Goal: Navigation & Orientation: Find specific page/section

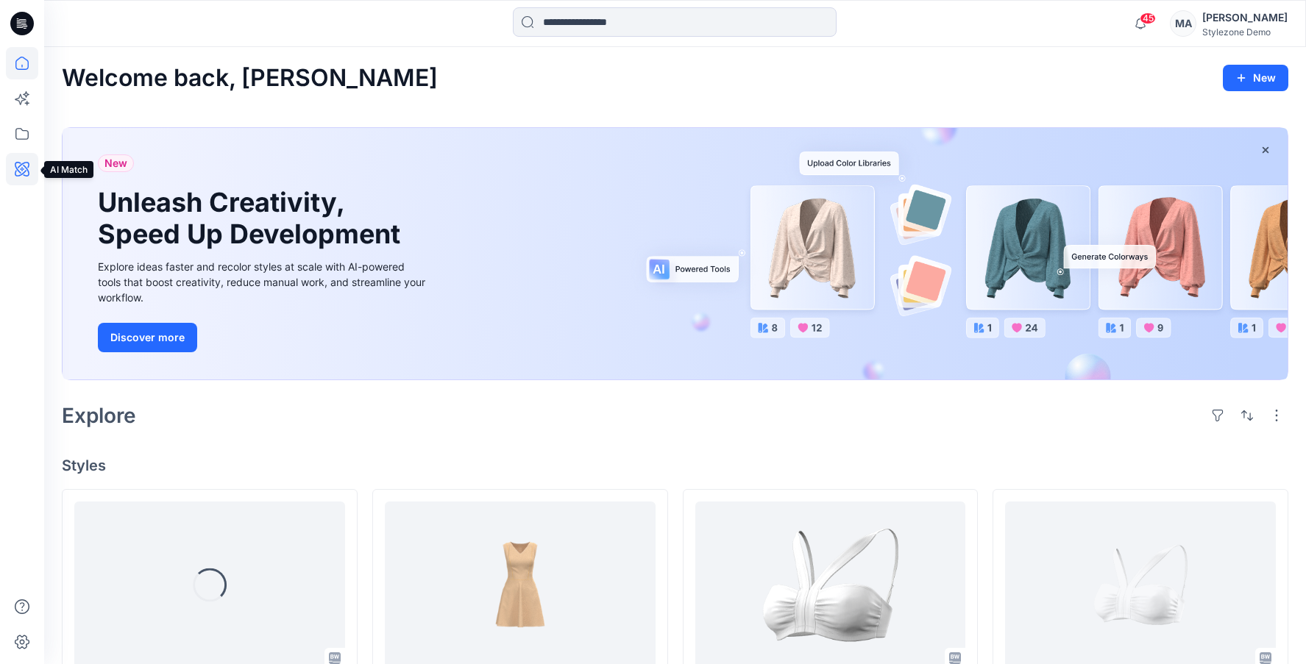
click at [23, 166] on icon at bounding box center [22, 169] width 32 height 32
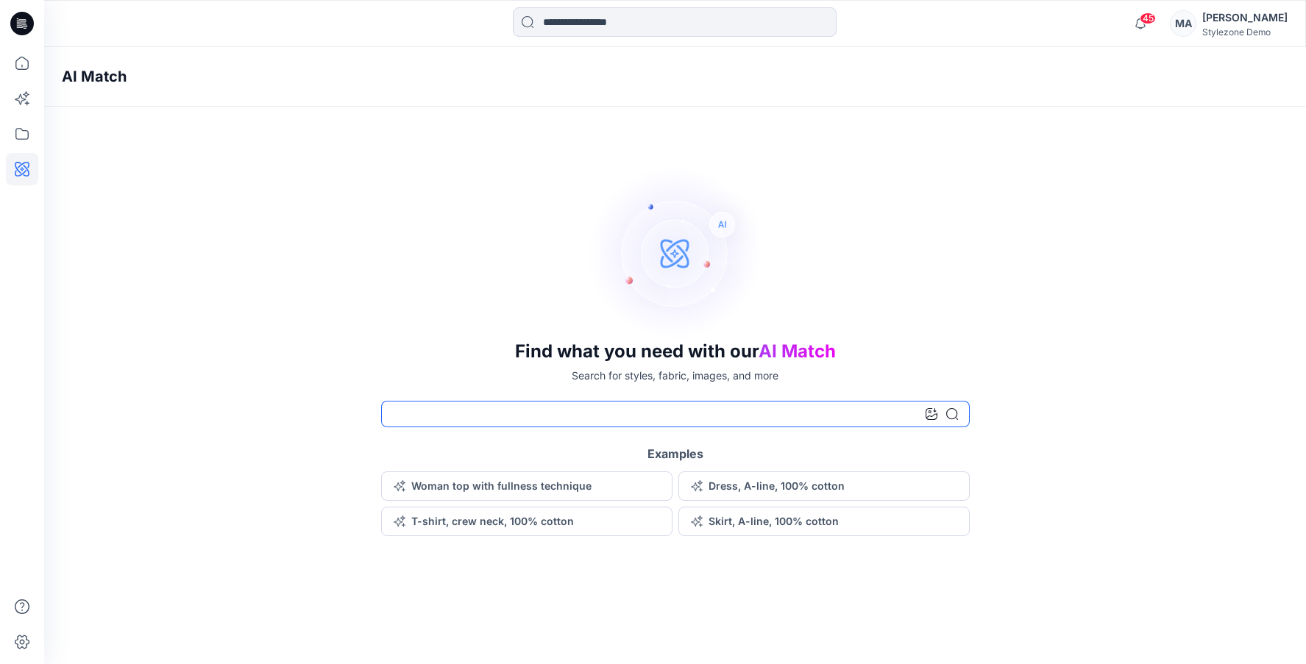
click at [527, 415] on input at bounding box center [675, 414] width 589 height 26
click at [487, 485] on button "Woman top with fullness technique" at bounding box center [526, 486] width 291 height 29
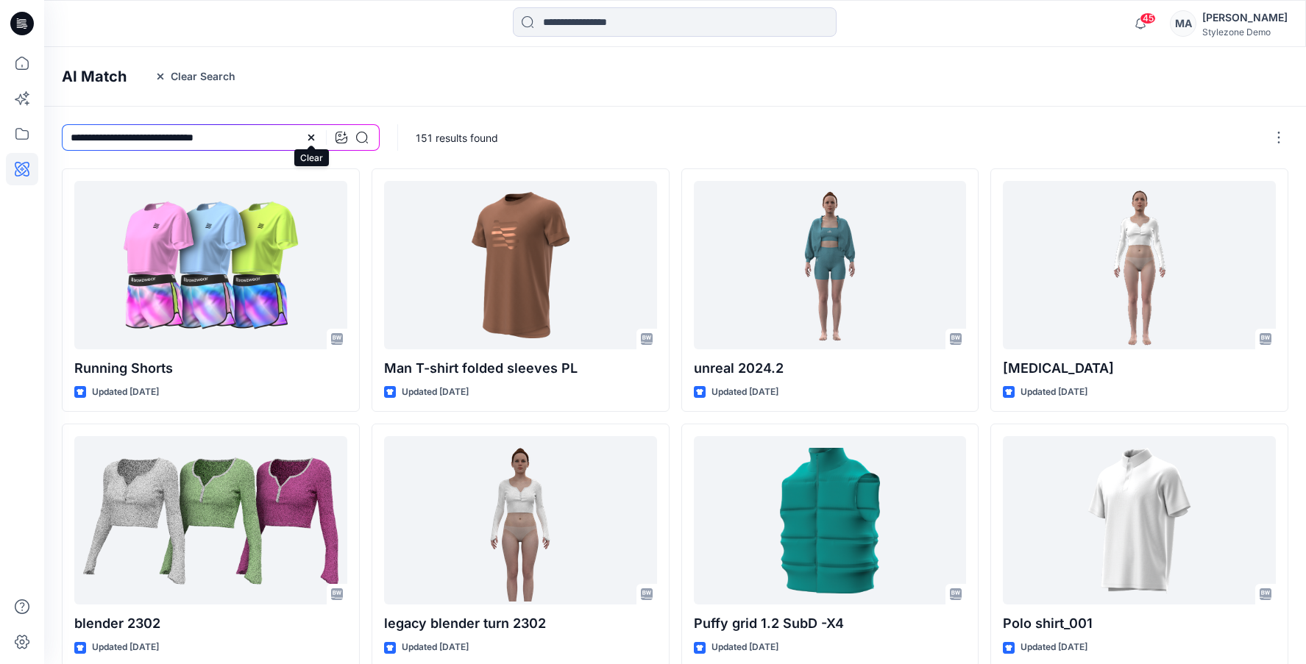
click at [311, 135] on icon at bounding box center [311, 138] width 12 height 12
click at [21, 127] on icon at bounding box center [22, 134] width 32 height 32
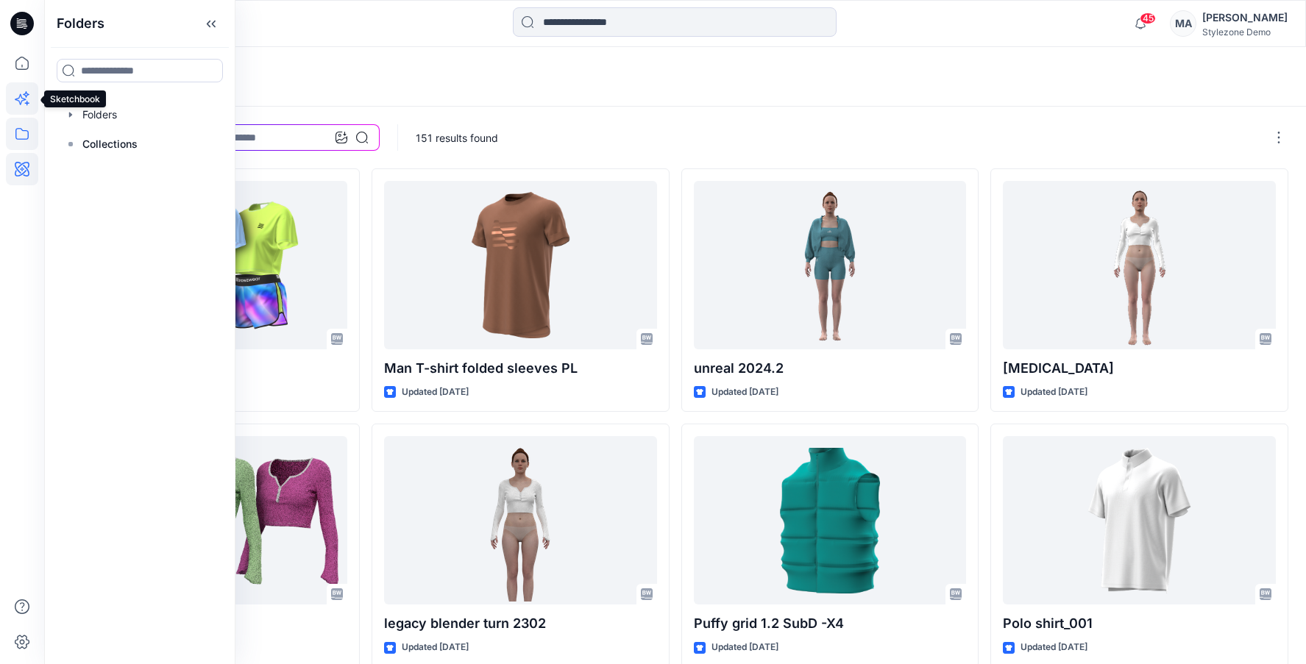
click at [30, 91] on icon at bounding box center [22, 98] width 32 height 32
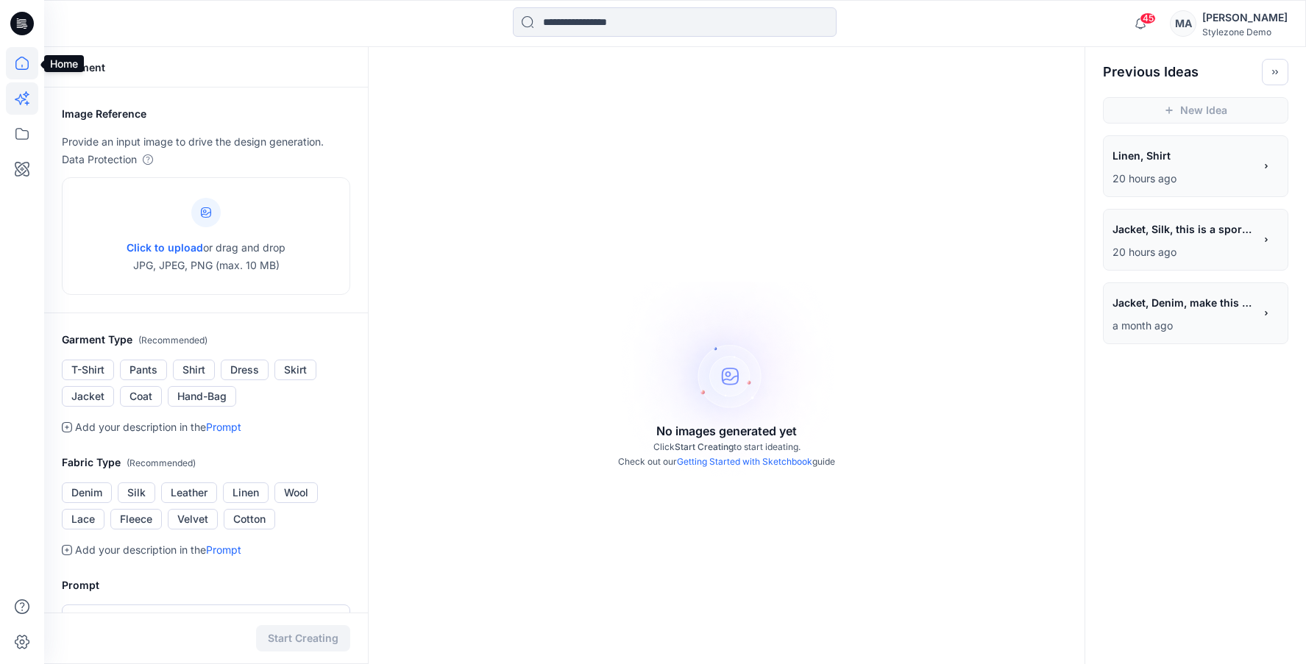
click at [35, 54] on icon at bounding box center [22, 63] width 32 height 32
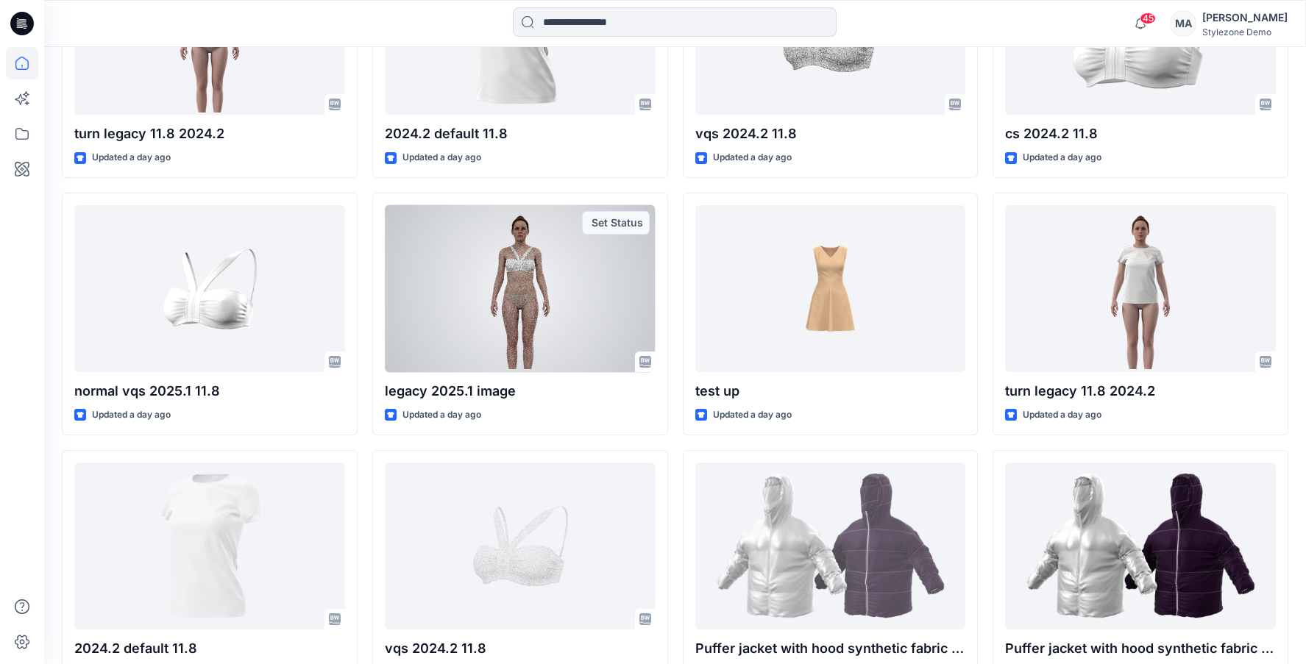
scroll to position [816, 0]
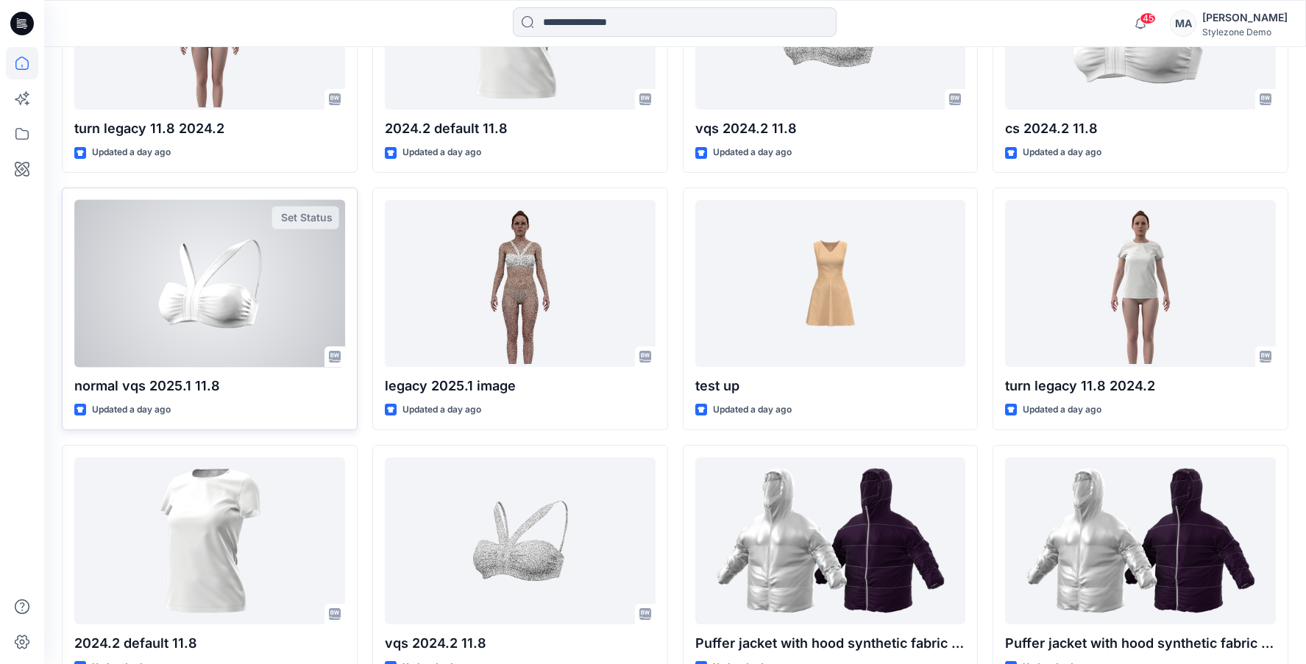
click at [349, 417] on div "normal vqs 2025.1 11.8 Updated a day ago Set Status" at bounding box center [210, 309] width 296 height 243
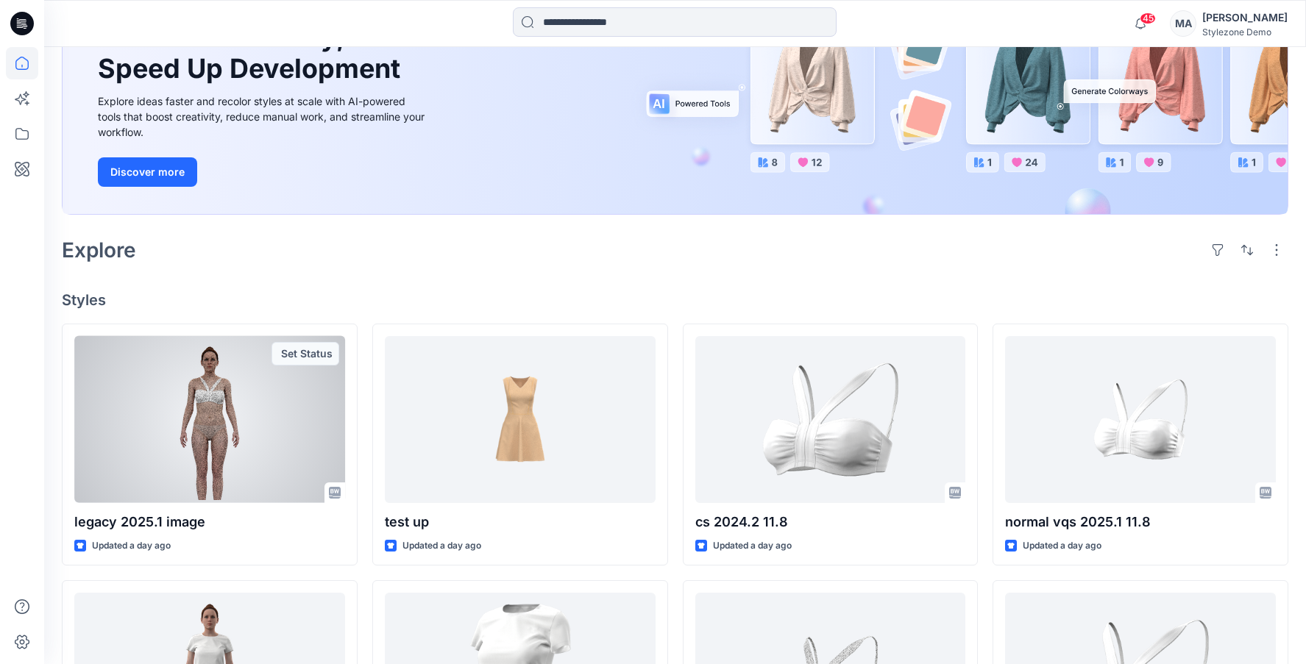
scroll to position [0, 0]
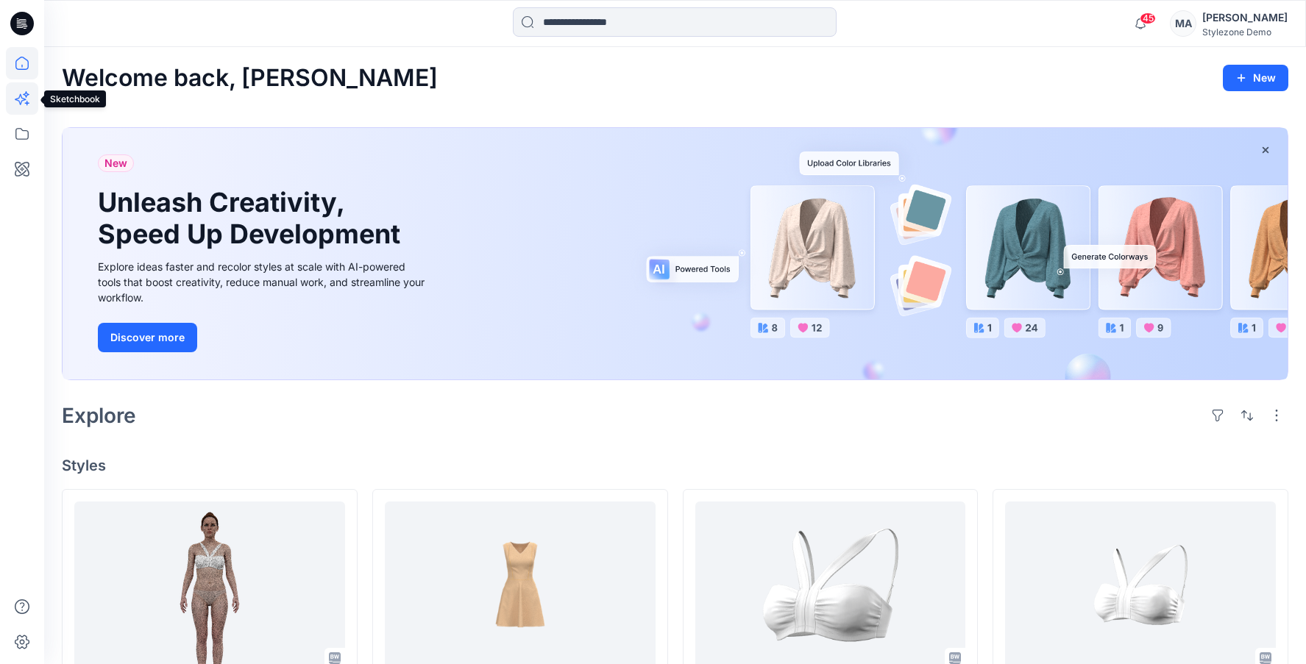
click at [25, 102] on icon at bounding box center [22, 98] width 32 height 32
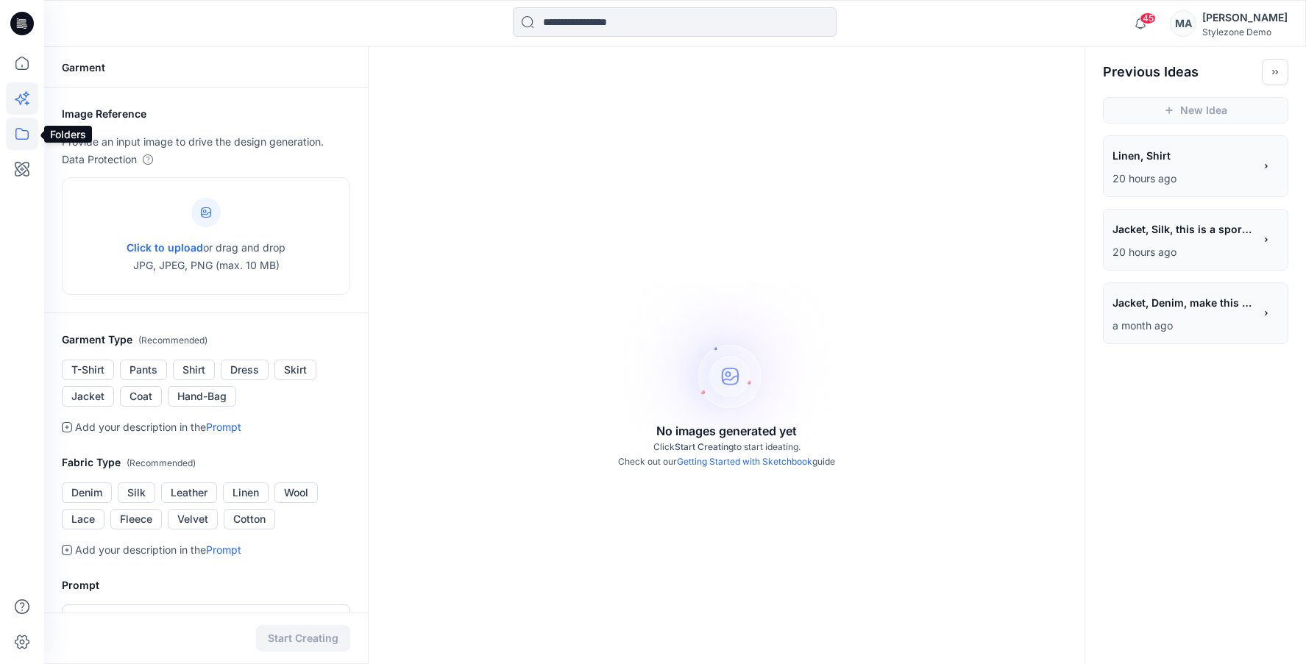
click at [18, 137] on icon at bounding box center [22, 134] width 32 height 32
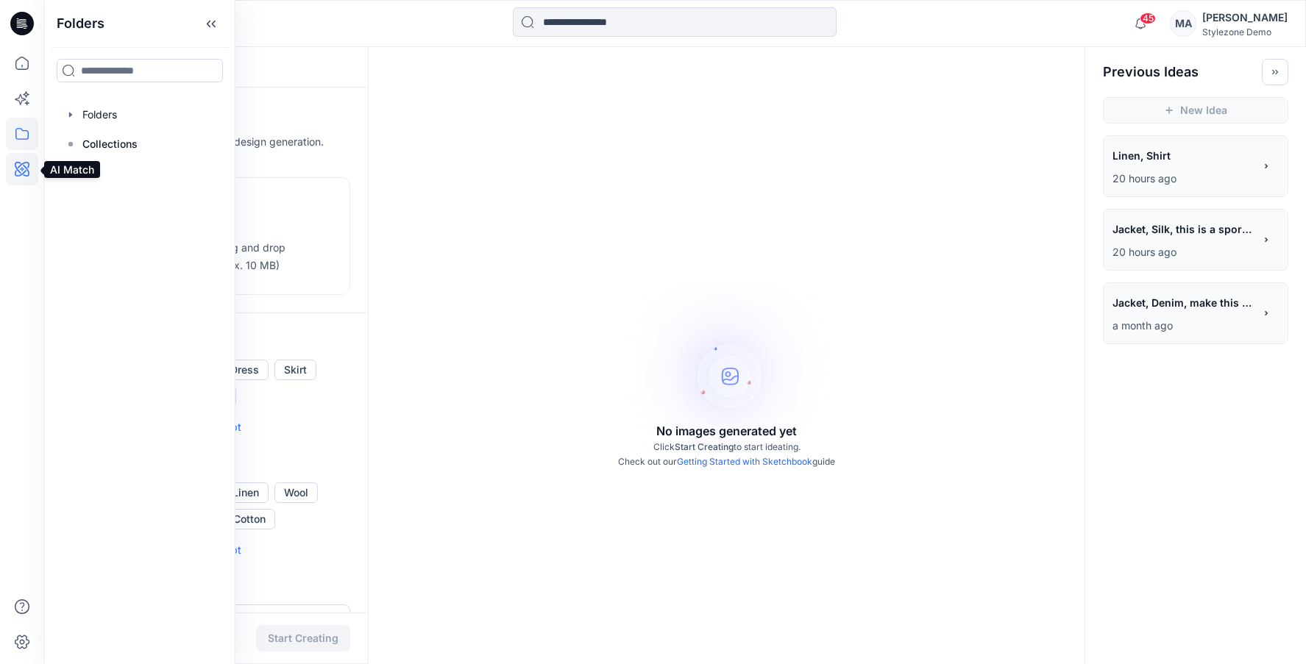
click at [17, 179] on icon at bounding box center [22, 169] width 32 height 32
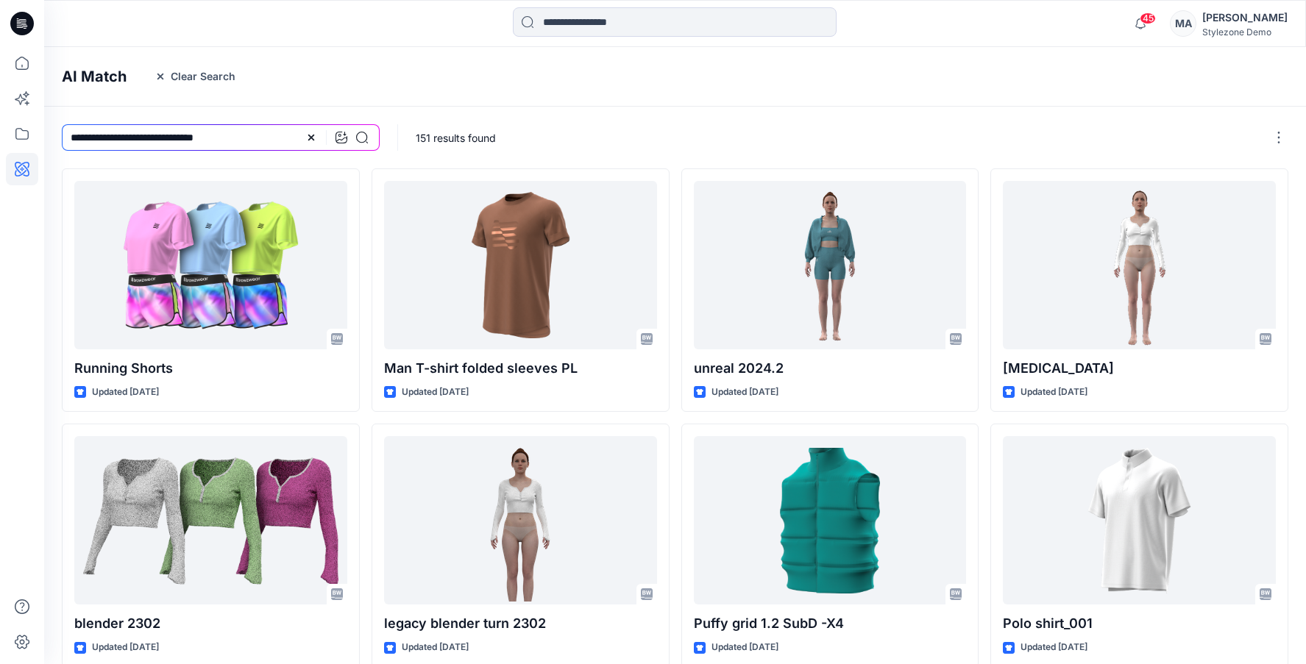
click at [411, 107] on div "151 results found" at bounding box center [853, 138] width 910 height 62
click at [28, 93] on icon at bounding box center [22, 98] width 32 height 32
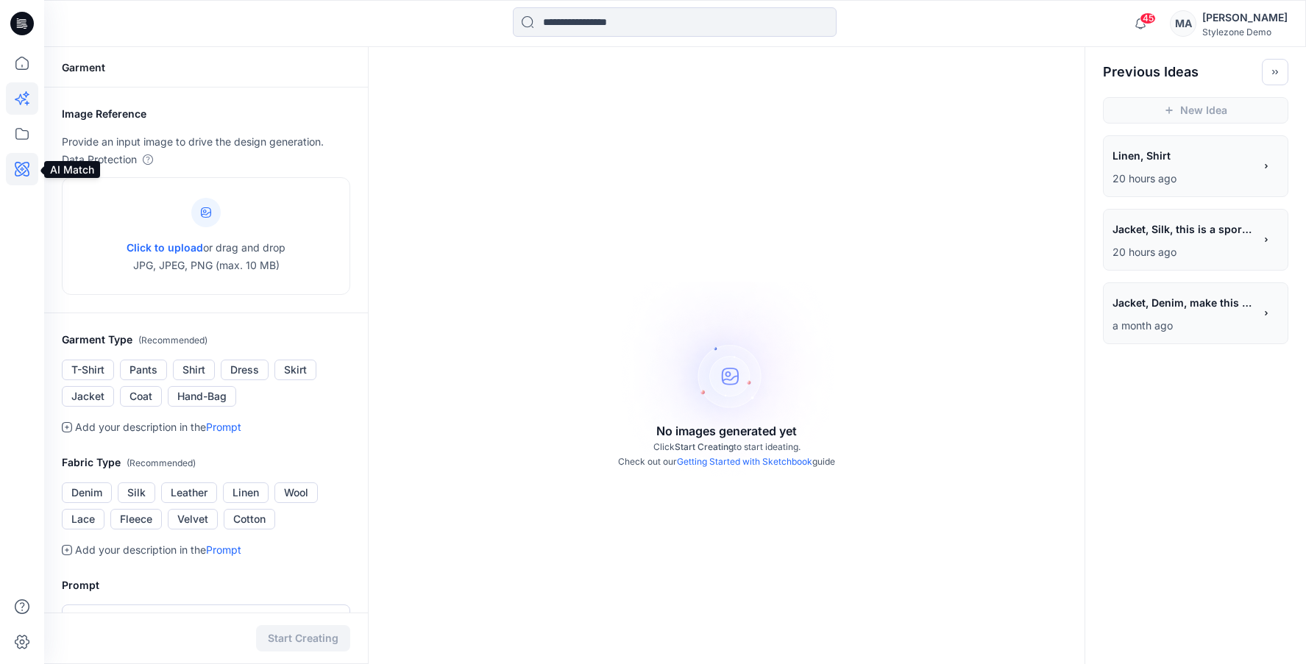
click at [24, 171] on icon at bounding box center [22, 169] width 32 height 32
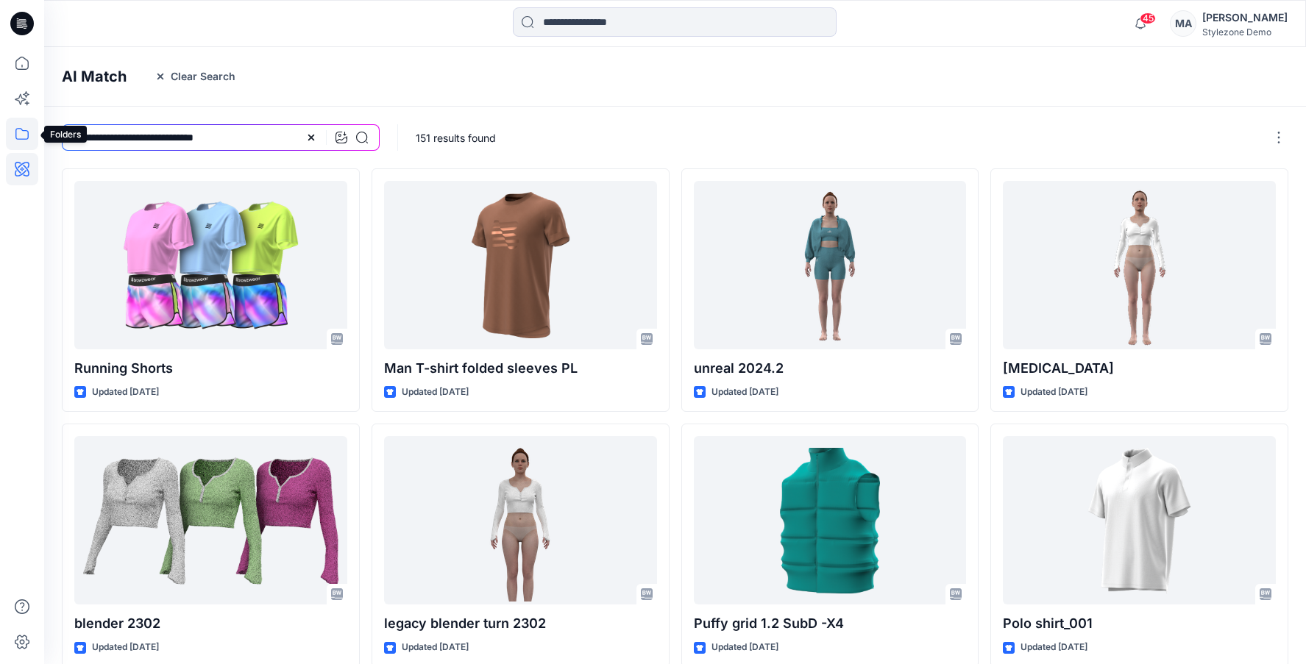
click at [22, 130] on icon at bounding box center [21, 134] width 13 height 12
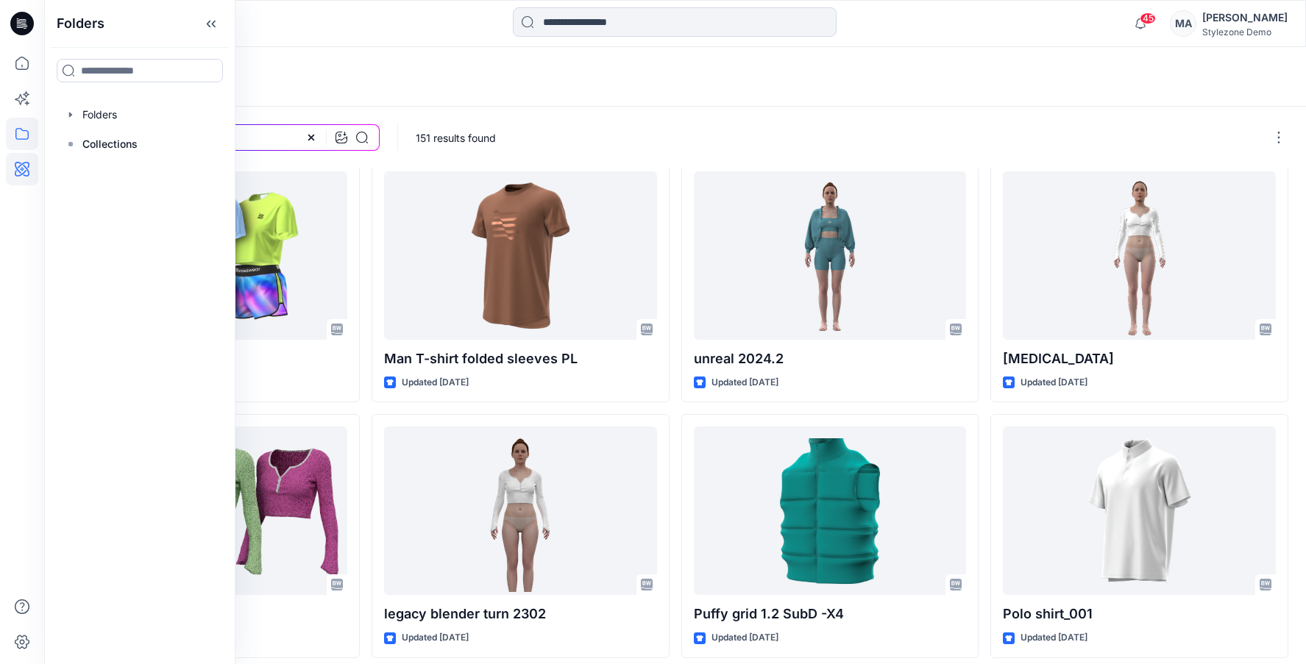
scroll to position [11, 0]
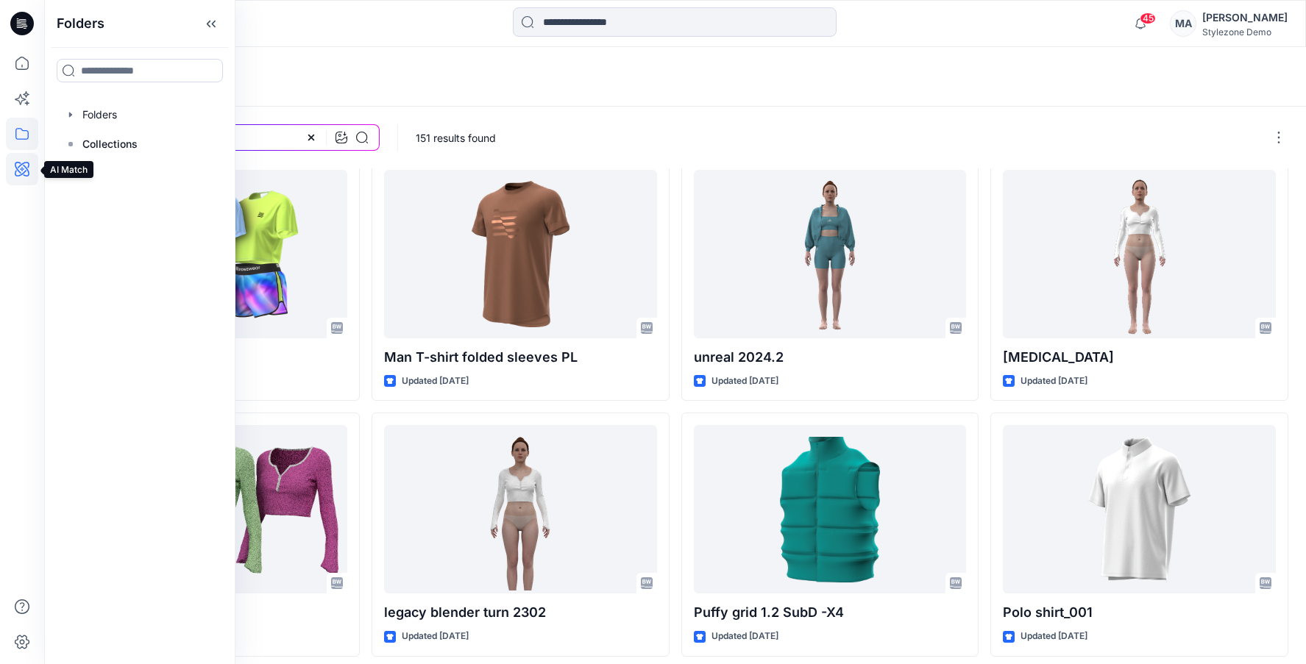
click at [18, 166] on icon at bounding box center [22, 169] width 32 height 32
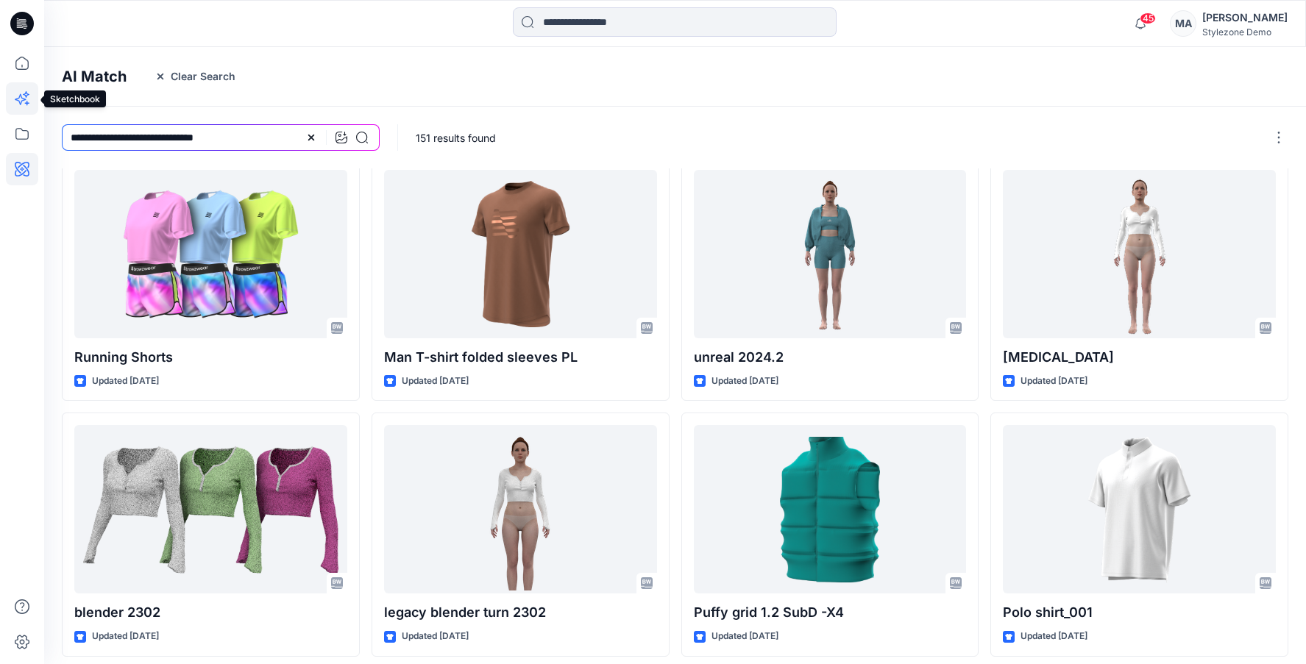
click at [24, 99] on icon at bounding box center [20, 99] width 11 height 11
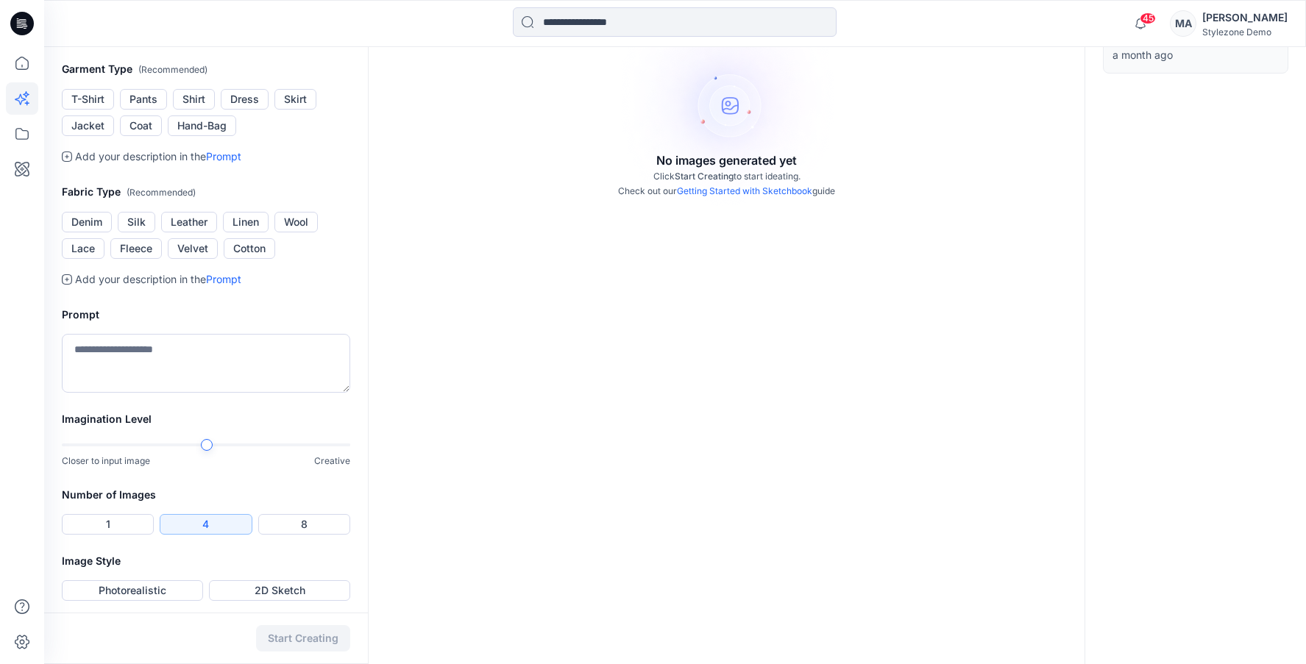
scroll to position [277, 0]
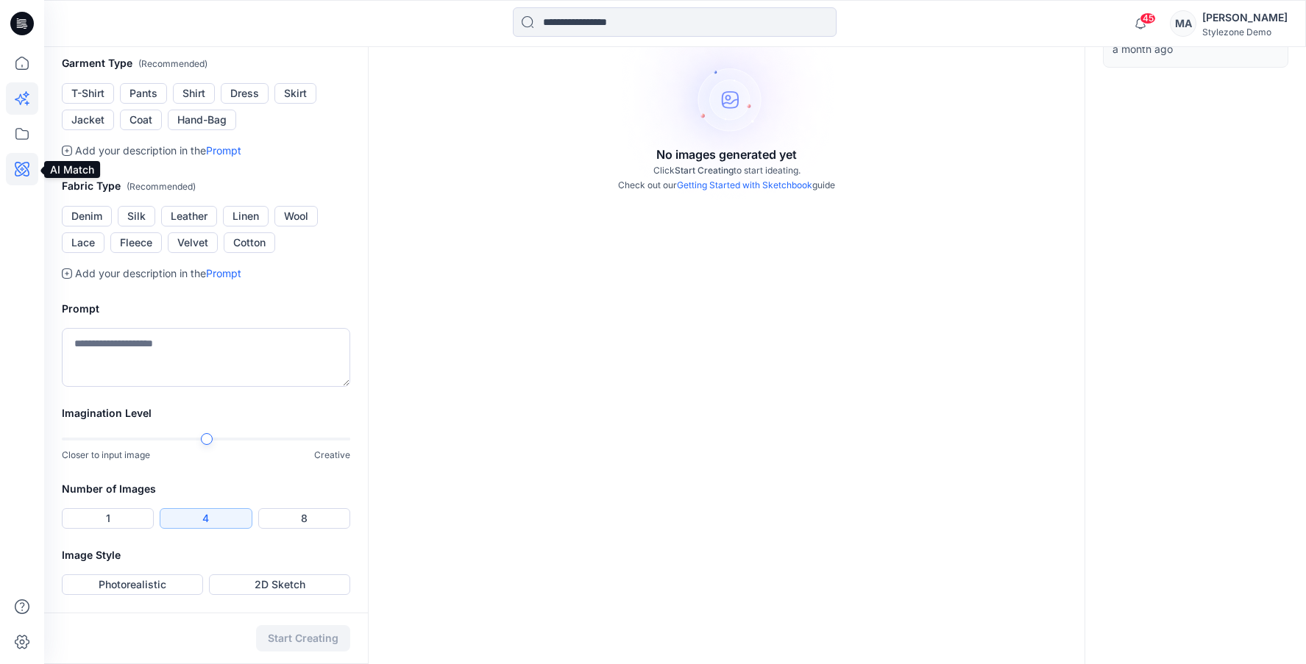
click at [15, 166] on icon at bounding box center [22, 169] width 15 height 15
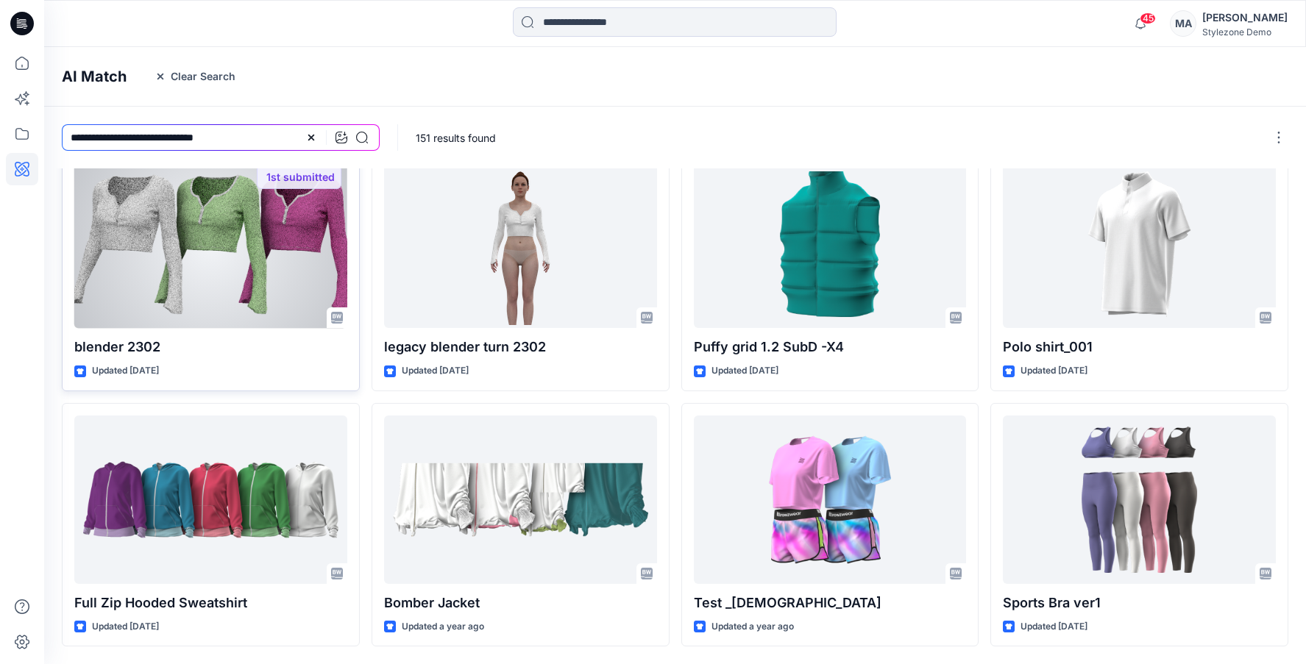
scroll to position [318, 0]
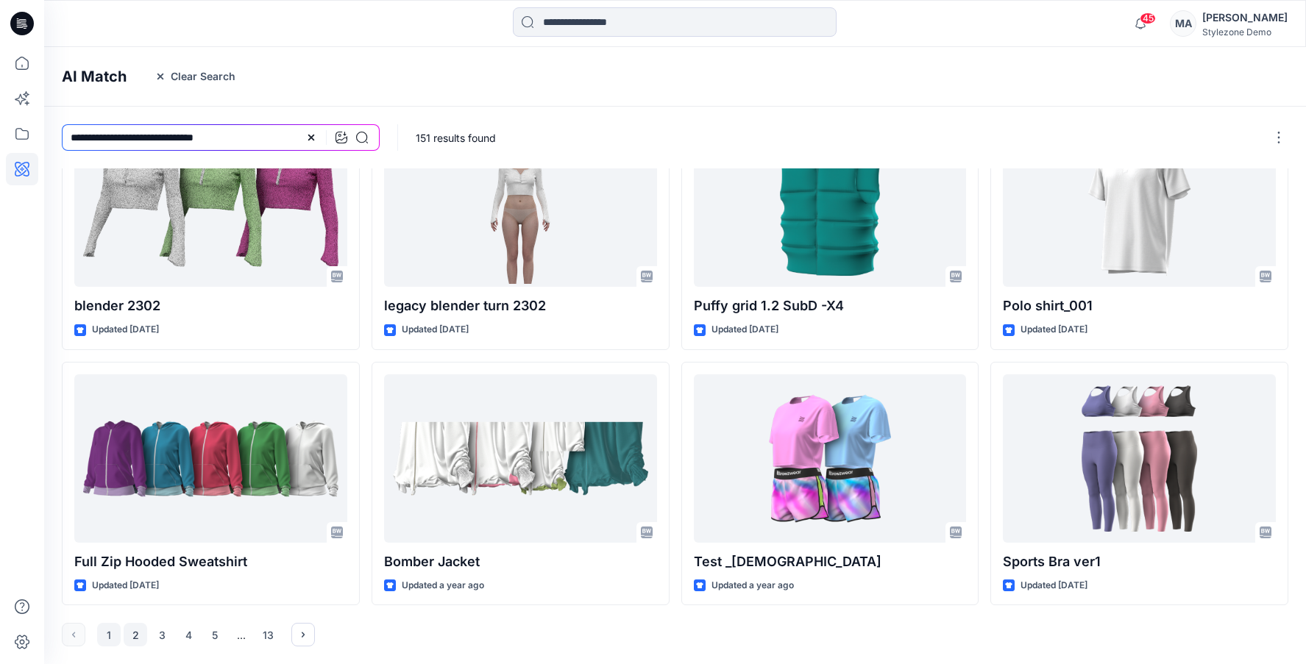
click at [134, 638] on button "2" at bounding box center [136, 635] width 24 height 24
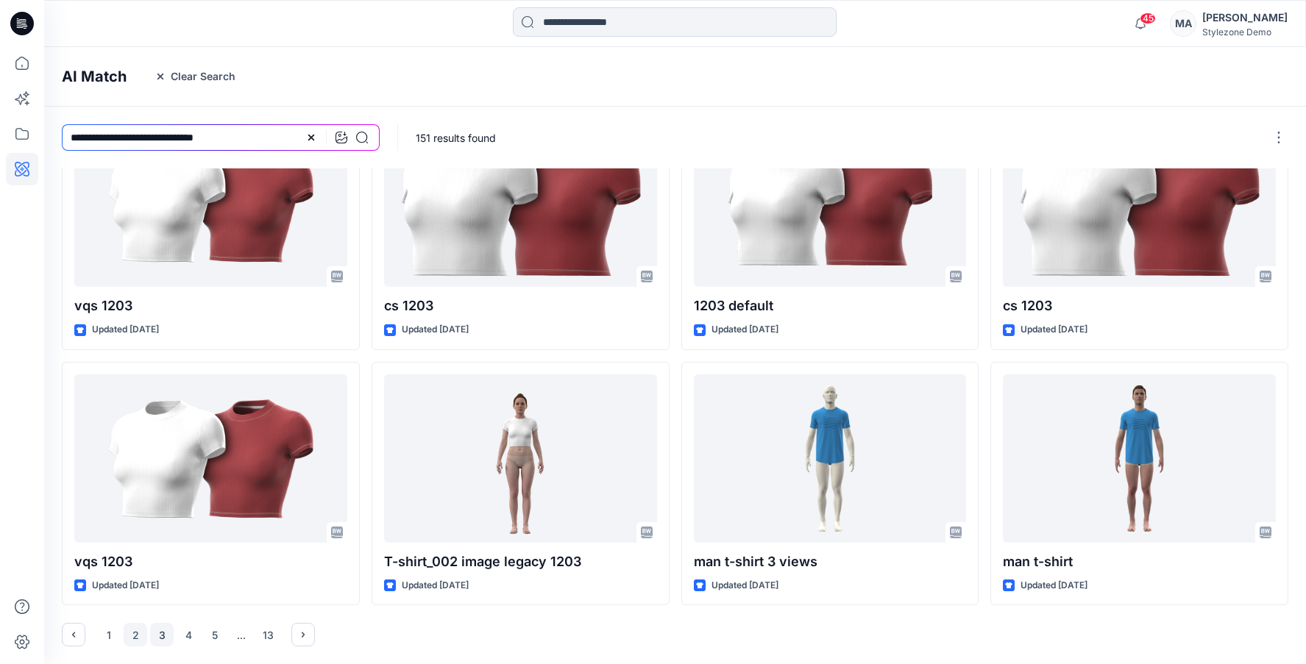
click at [164, 632] on button "3" at bounding box center [162, 635] width 24 height 24
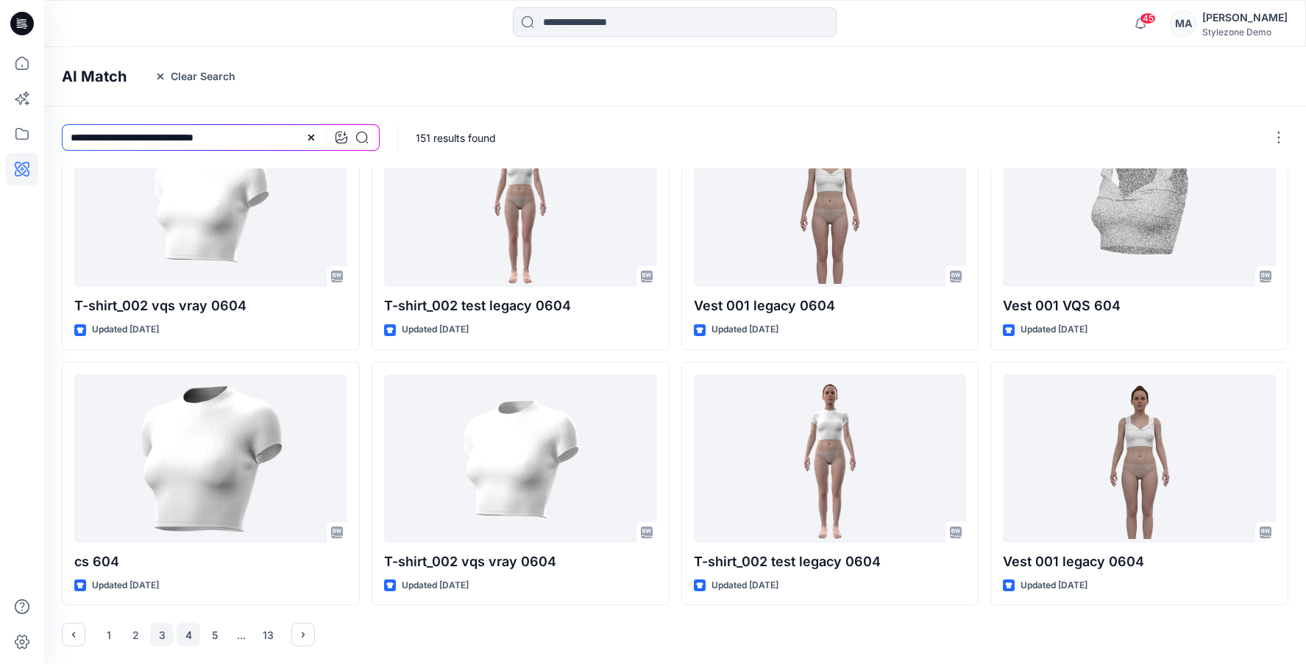
click at [185, 630] on button "4" at bounding box center [189, 635] width 24 height 24
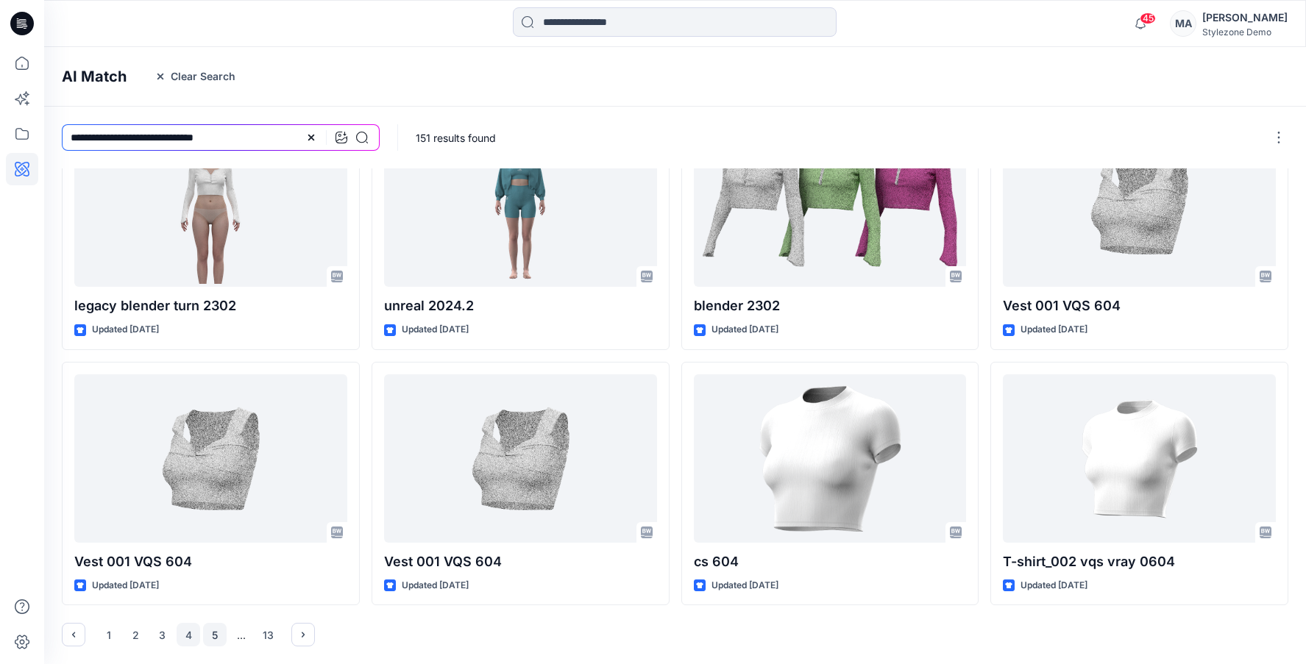
click at [213, 633] on button "5" at bounding box center [215, 635] width 24 height 24
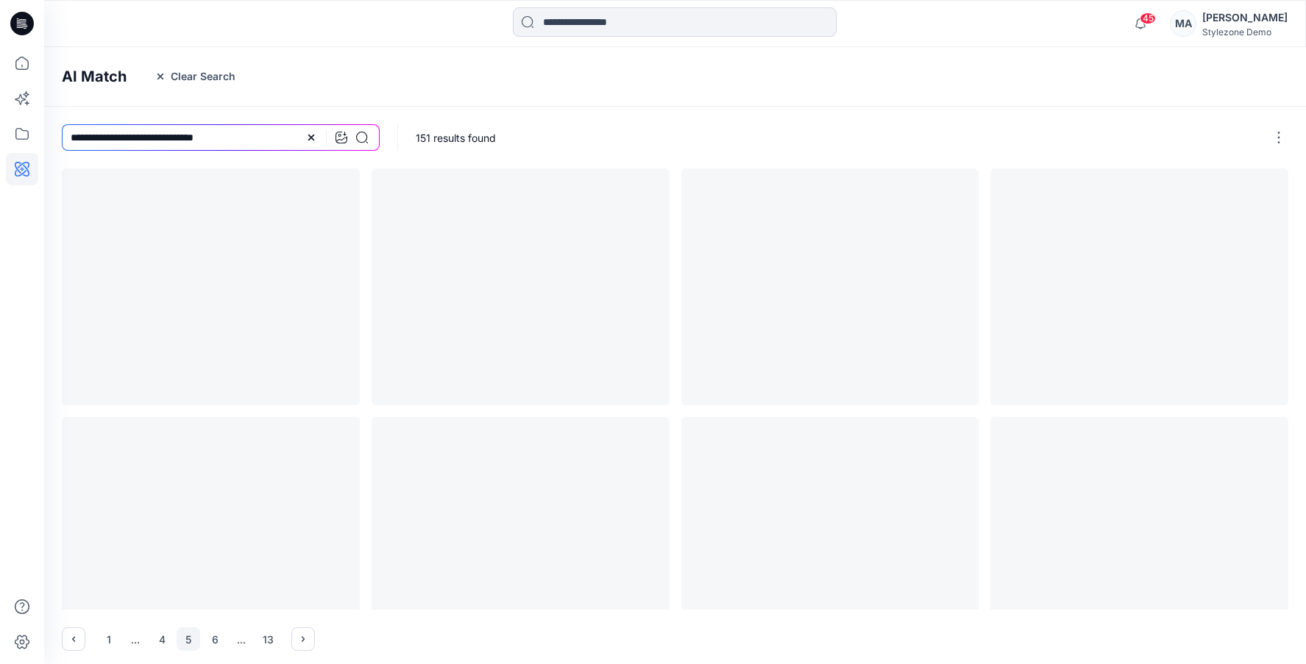
scroll to position [0, 0]
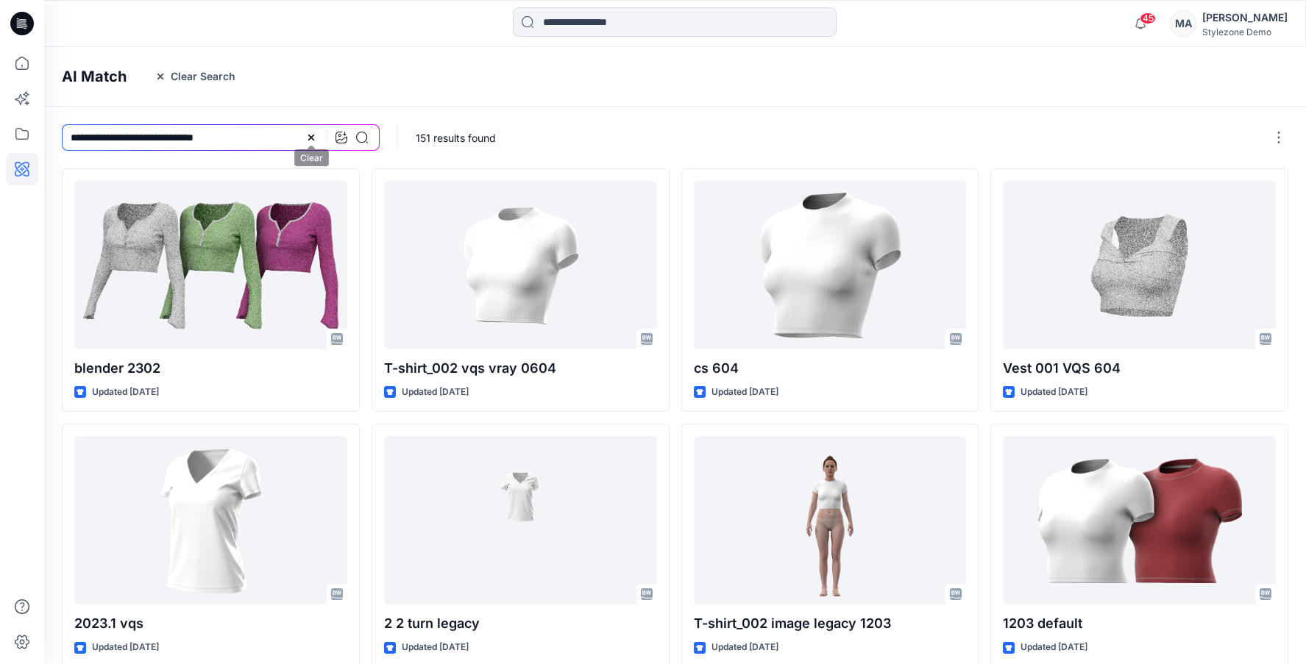
click at [307, 137] on icon at bounding box center [311, 138] width 12 height 12
click at [90, 78] on h4 "AI Match" at bounding box center [94, 77] width 65 height 18
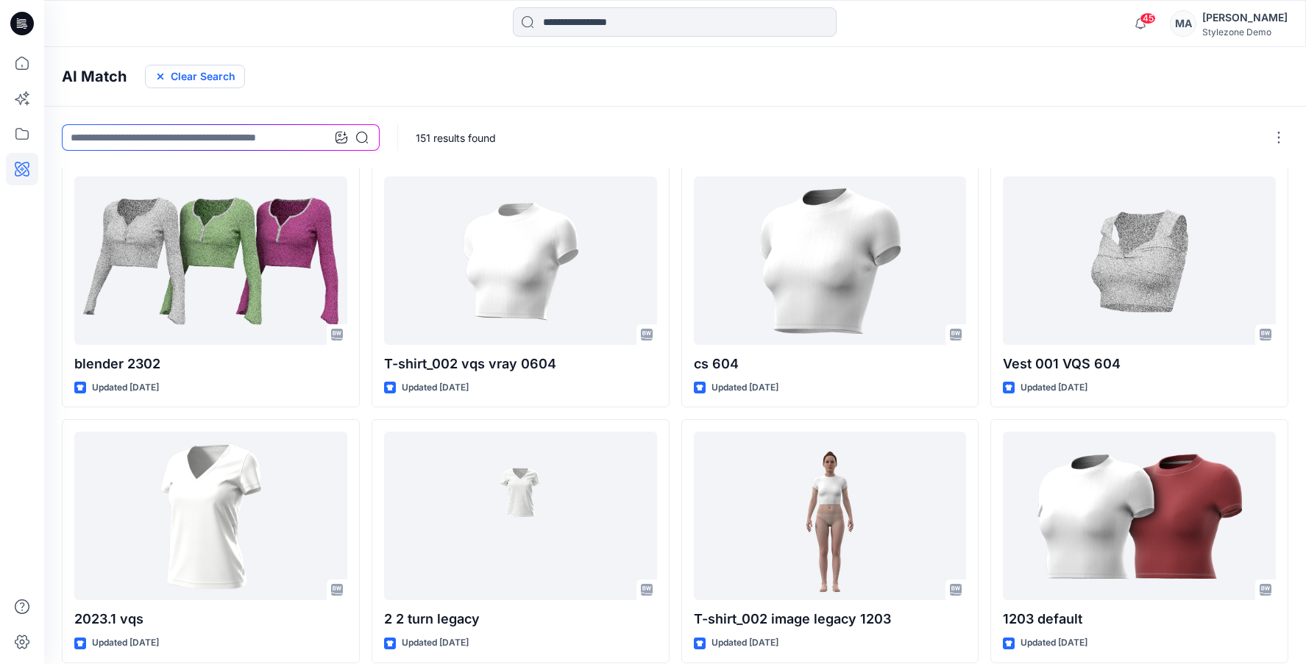
click at [152, 72] on button "Clear Search" at bounding box center [195, 77] width 100 height 24
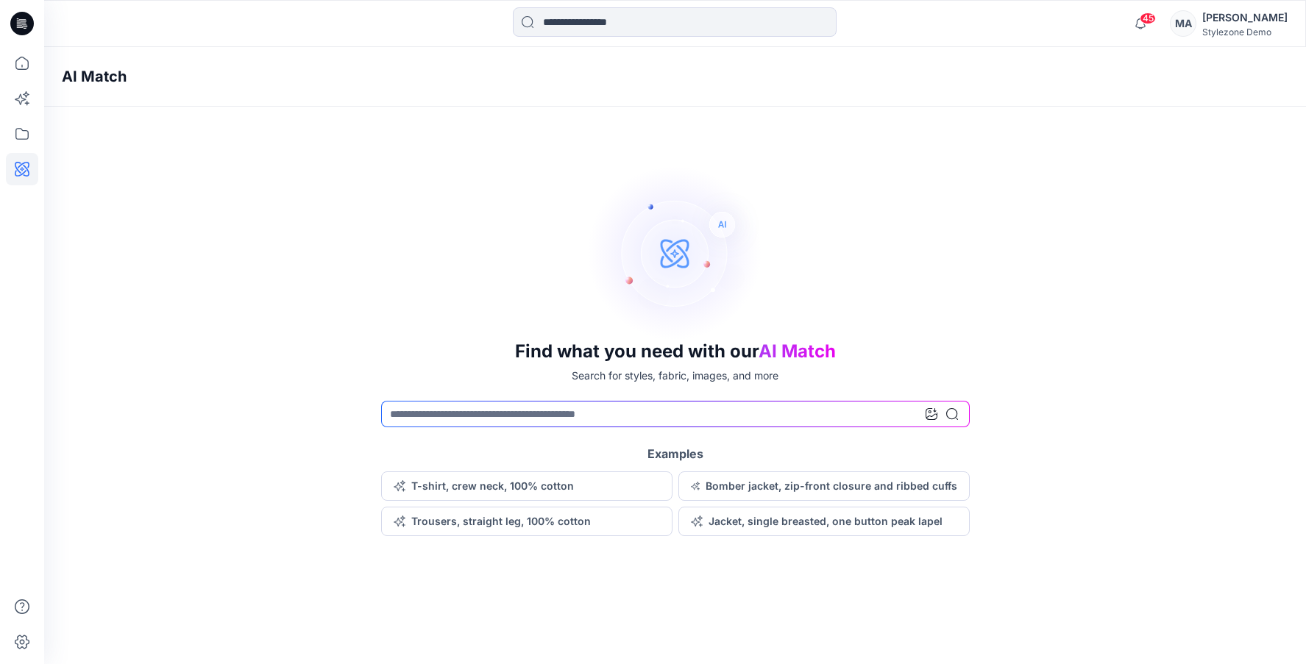
scroll to position [0, 0]
click at [10, 60] on icon at bounding box center [22, 63] width 32 height 32
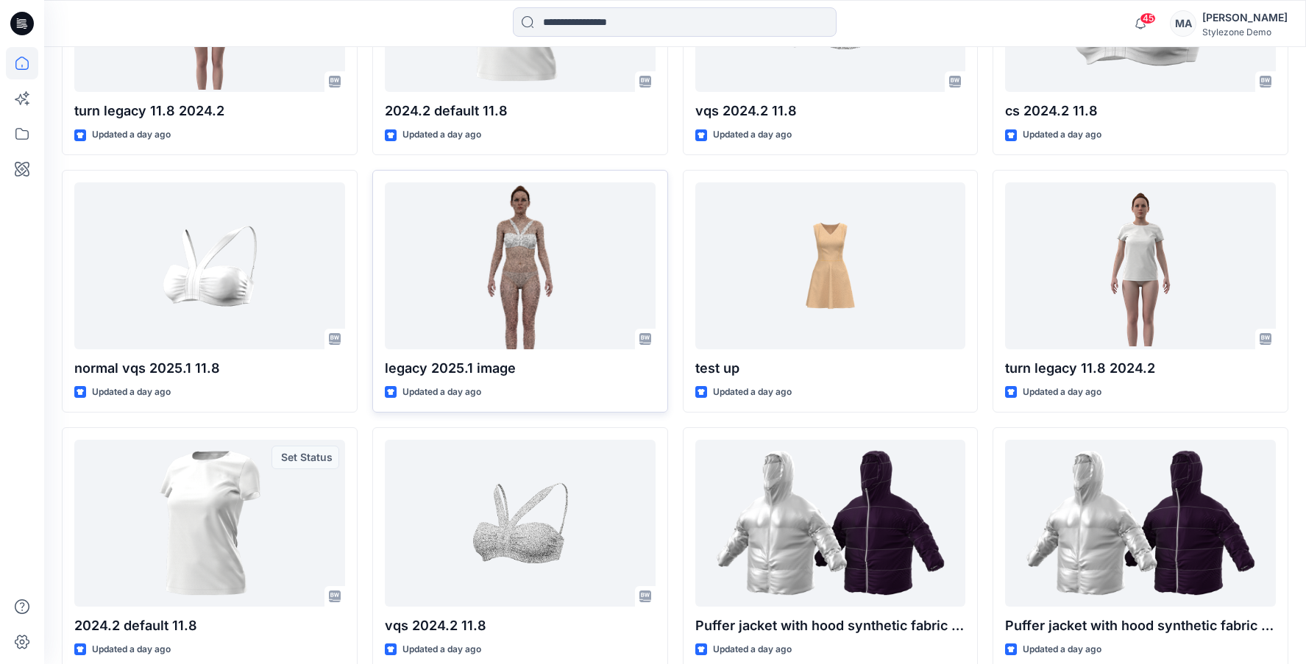
scroll to position [839, 0]
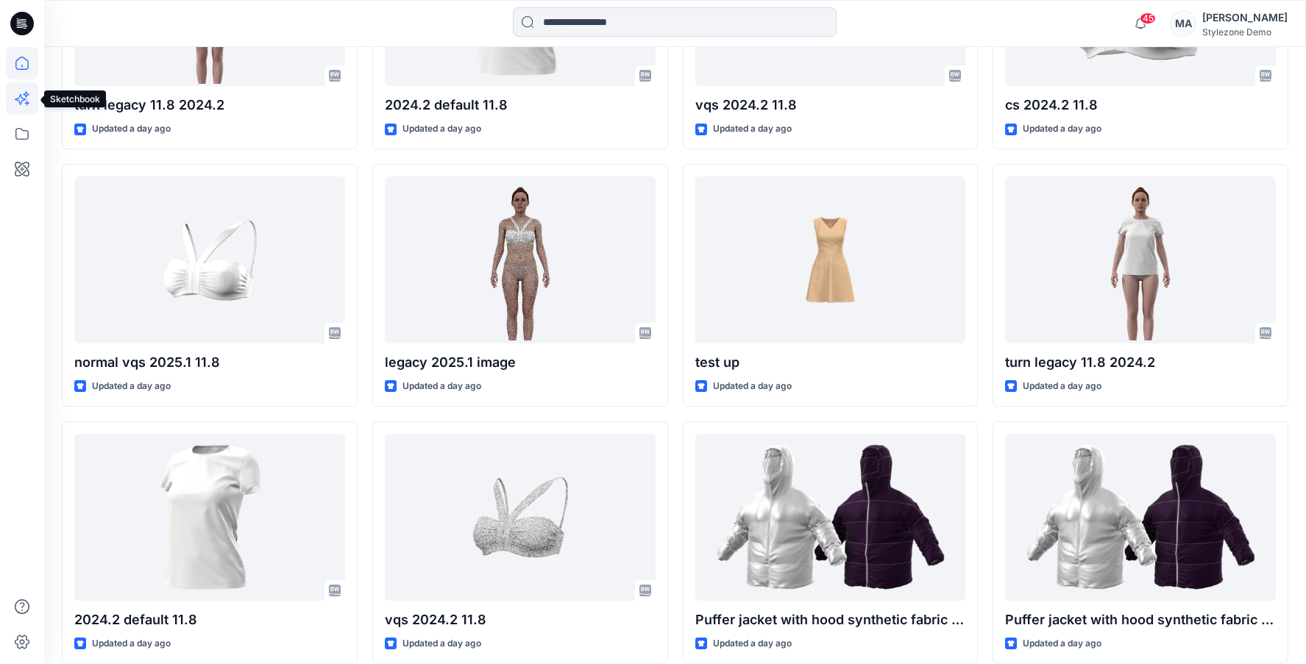
click at [15, 100] on icon at bounding box center [22, 98] width 32 height 32
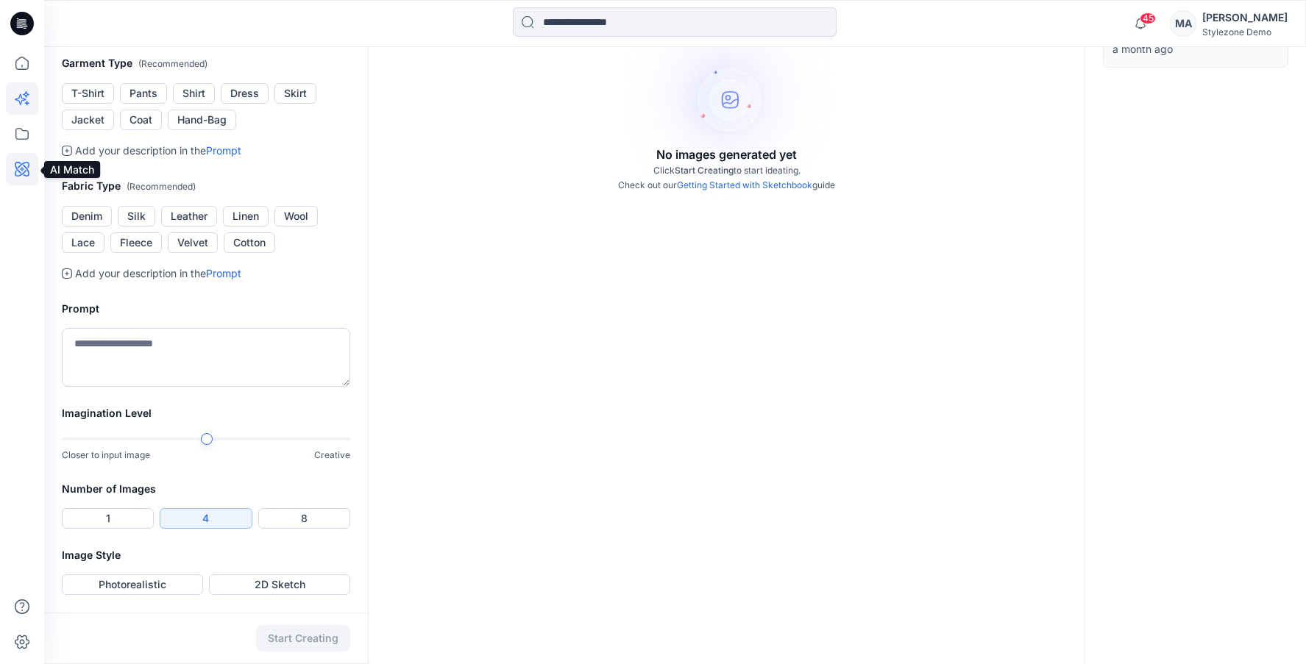
click at [25, 167] on icon at bounding box center [22, 169] width 15 height 15
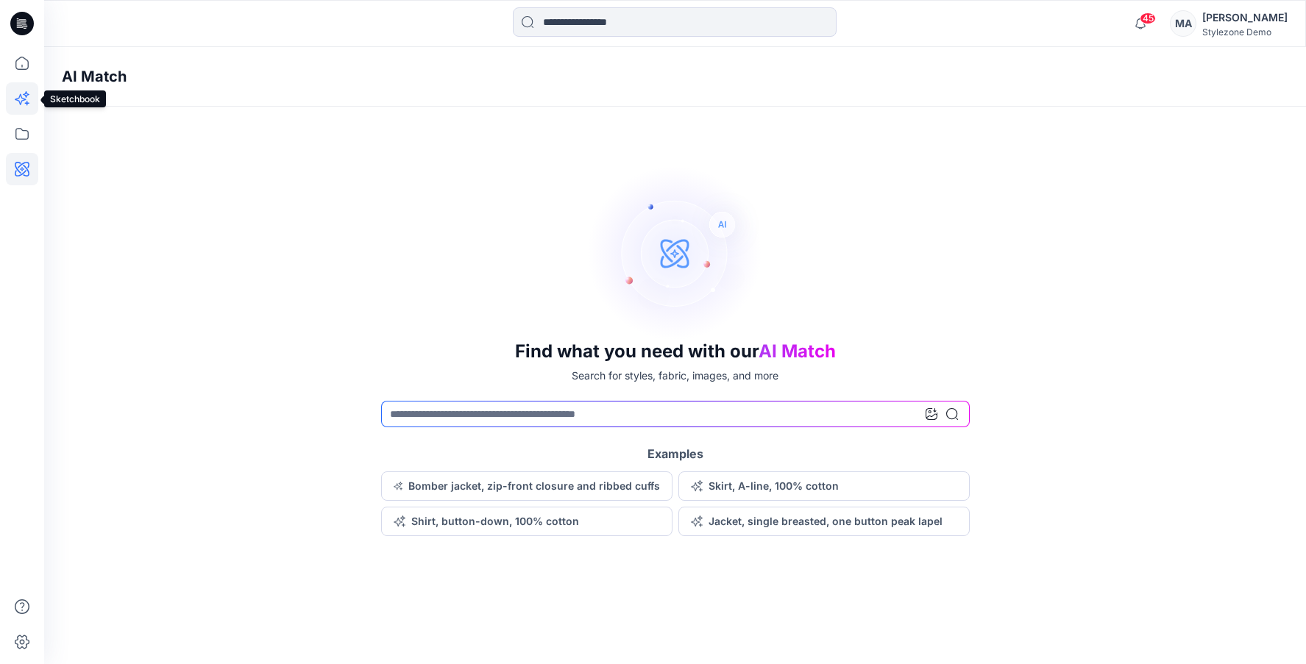
click at [7, 95] on icon at bounding box center [22, 98] width 32 height 32
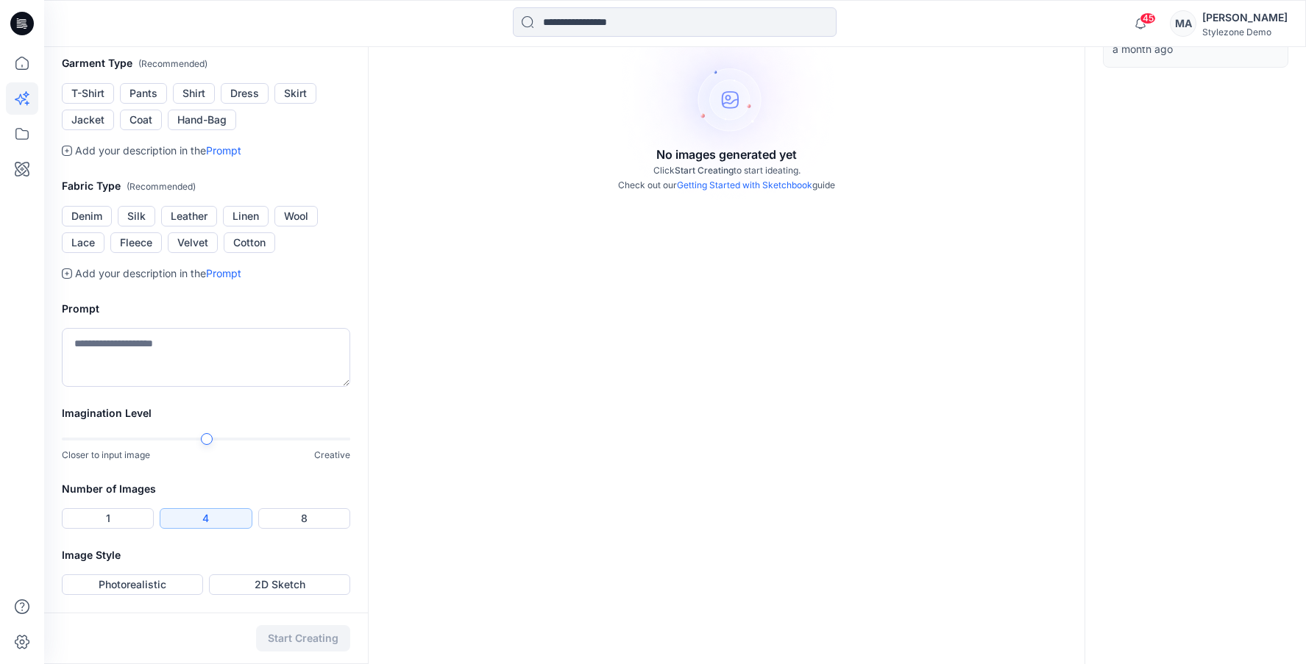
scroll to position [245, 0]
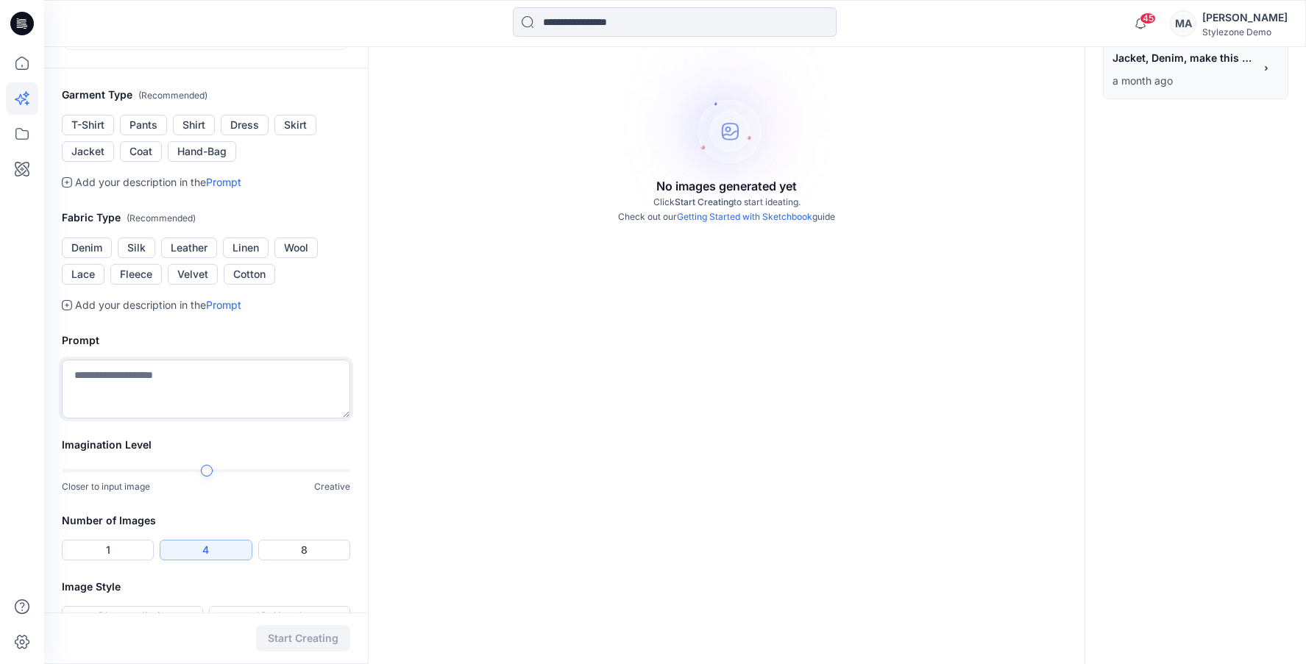
click at [141, 397] on textarea at bounding box center [206, 389] width 288 height 59
click at [28, 135] on icon at bounding box center [21, 134] width 13 height 12
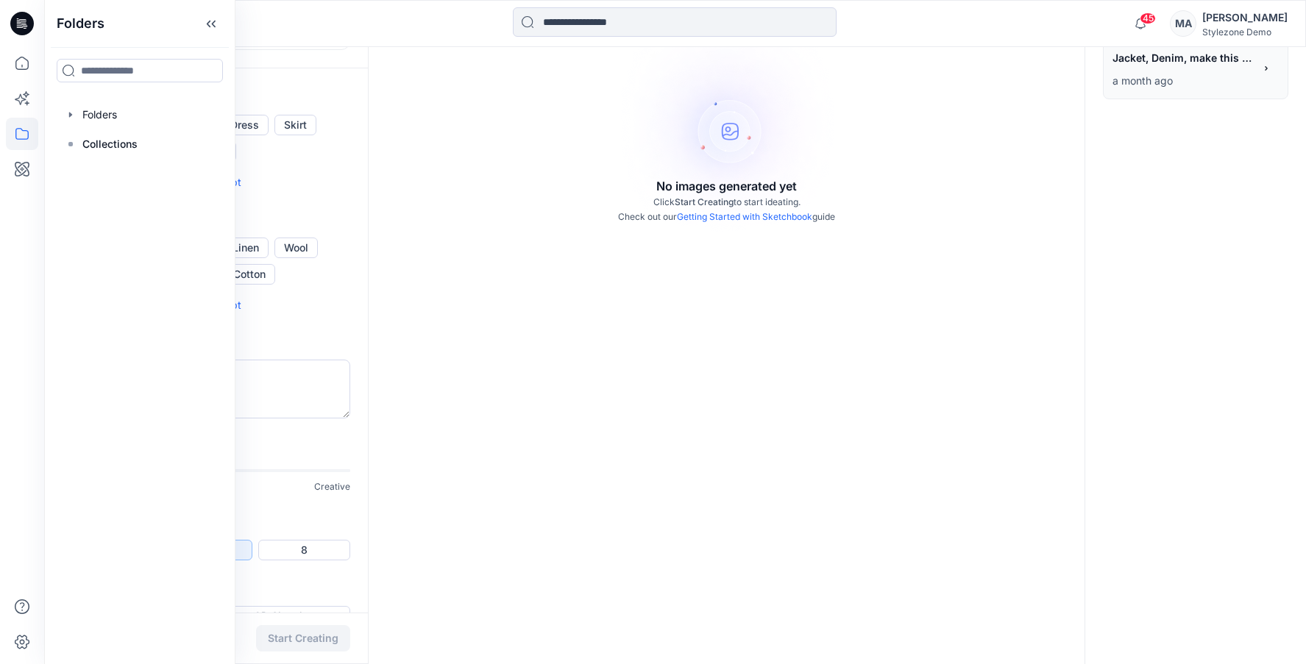
click at [26, 135] on icon at bounding box center [22, 134] width 32 height 32
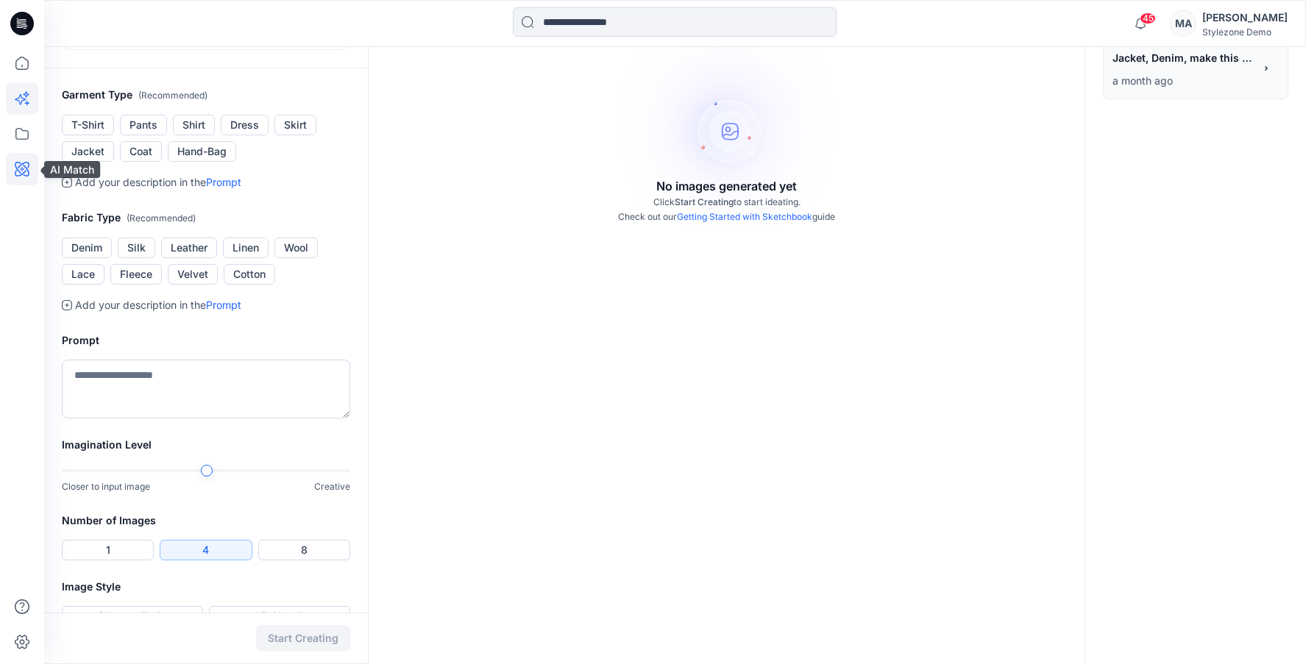
click at [13, 178] on icon at bounding box center [22, 169] width 32 height 32
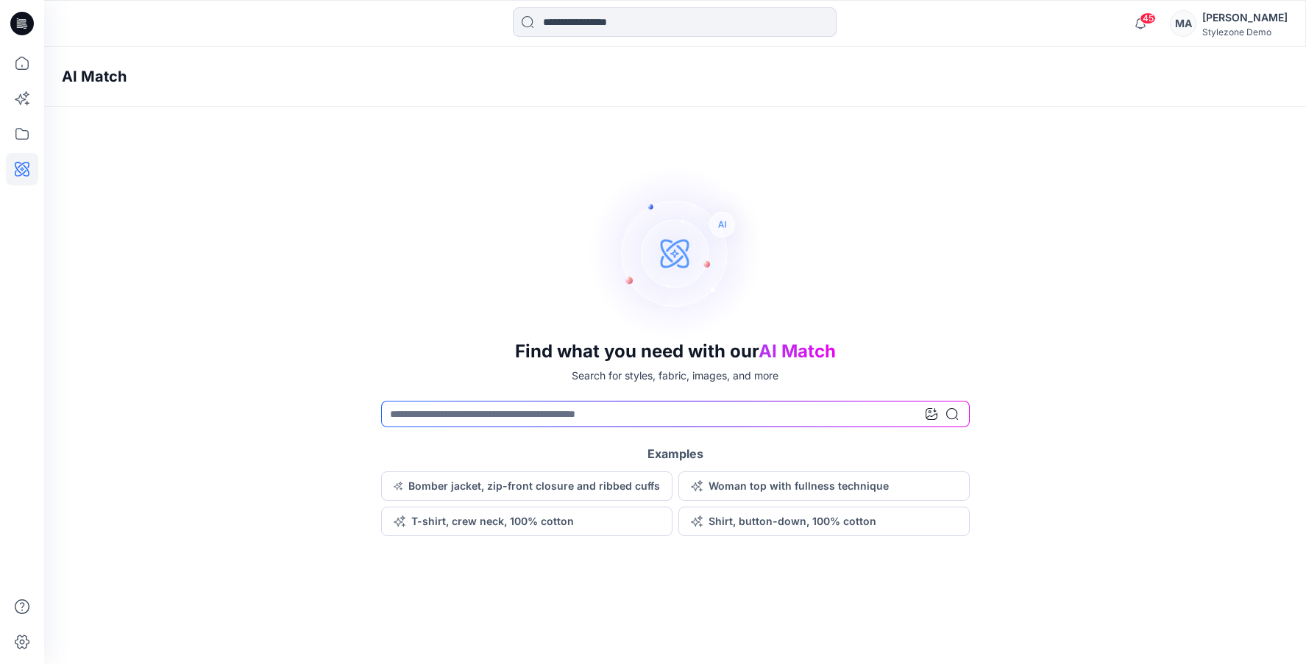
drag, startPoint x: 574, startPoint y: 240, endPoint x: 821, endPoint y: 198, distance: 250.7
click at [819, 198] on div "Find what you need with our AI Match Search for styles, fabric, images, and mor…" at bounding box center [675, 350] width 1262 height 371
click at [822, 197] on div "Find what you need with our AI Match Search for styles, fabric, images, and mor…" at bounding box center [675, 350] width 1262 height 371
click at [676, 227] on img at bounding box center [675, 253] width 177 height 177
click at [791, 167] on div "Find what you need with our AI Match Search for styles, fabric, images, and mor…" at bounding box center [675, 350] width 1262 height 371
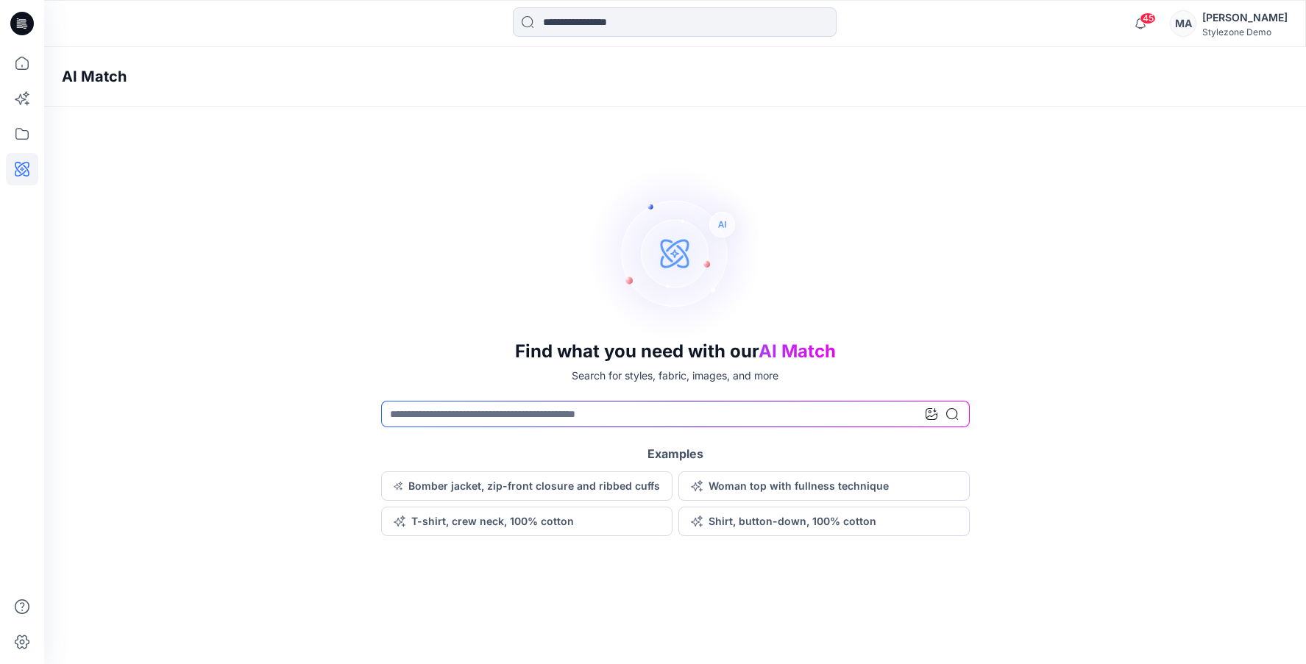
drag, startPoint x: 87, startPoint y: 70, endPoint x: 1, endPoint y: 66, distance: 85.4
click at [87, 70] on h4 "AI Match" at bounding box center [94, 77] width 65 height 18
drag, startPoint x: 20, startPoint y: 65, endPoint x: 33, endPoint y: 69, distance: 14.0
click at [20, 65] on icon at bounding box center [22, 63] width 32 height 32
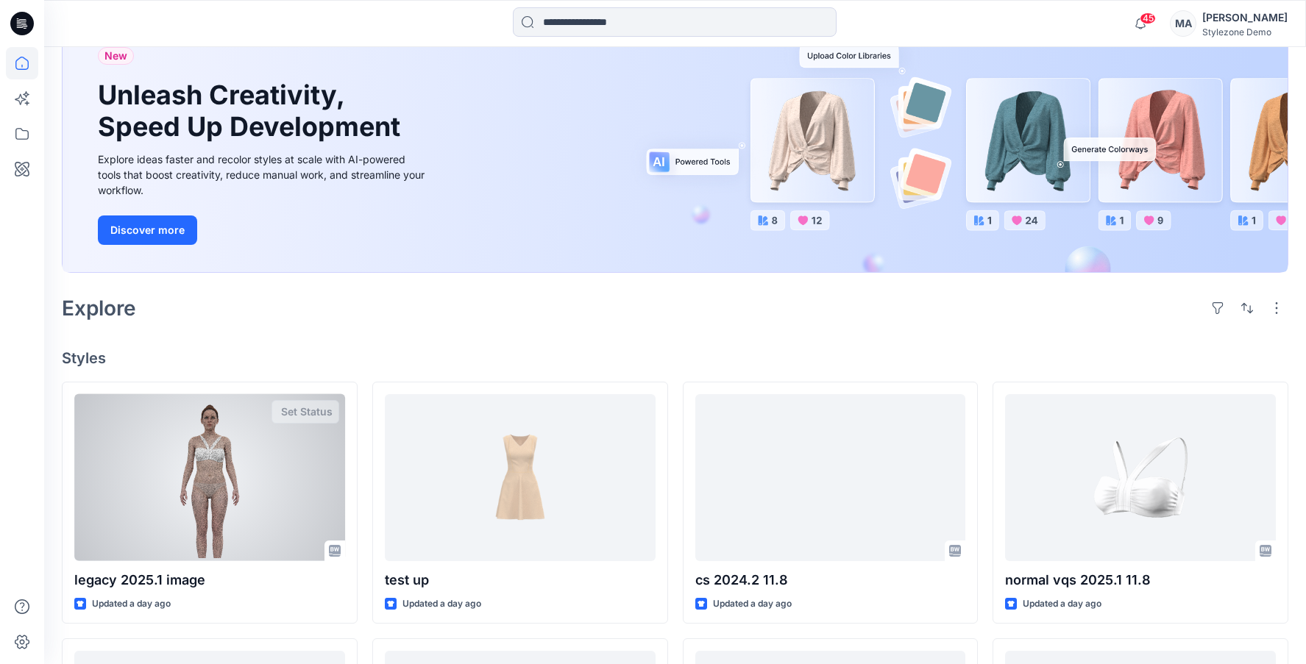
scroll to position [122, 0]
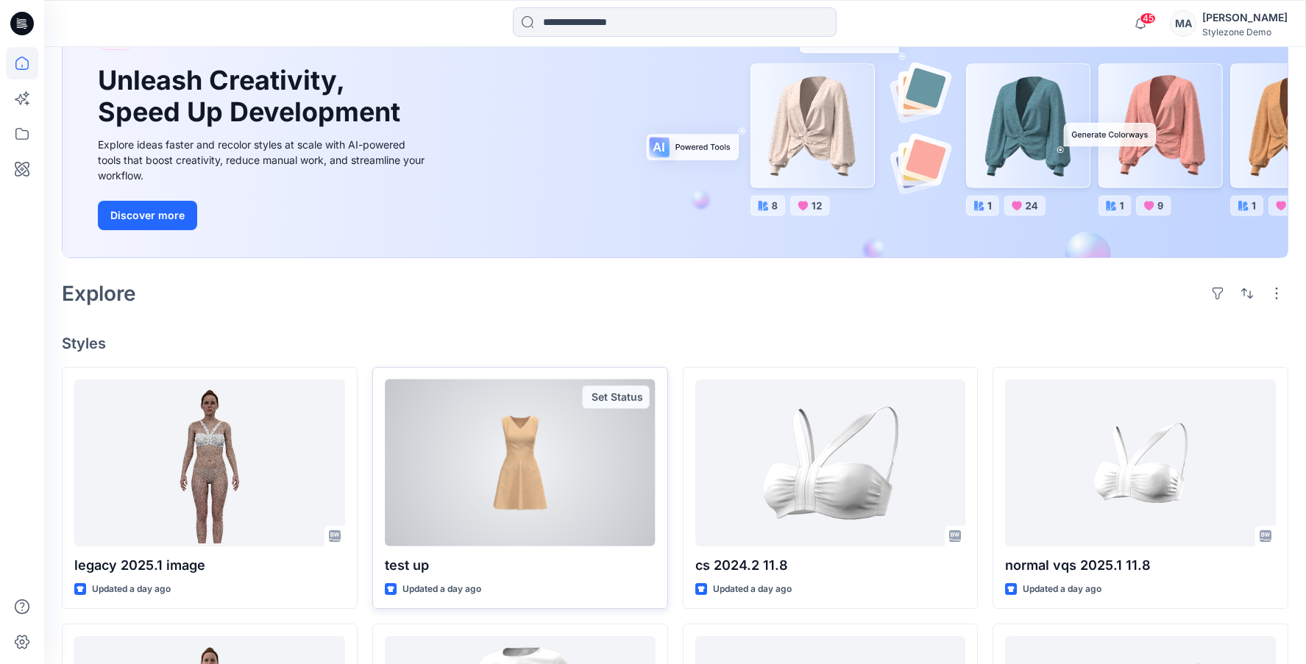
click at [465, 456] on div at bounding box center [520, 463] width 271 height 167
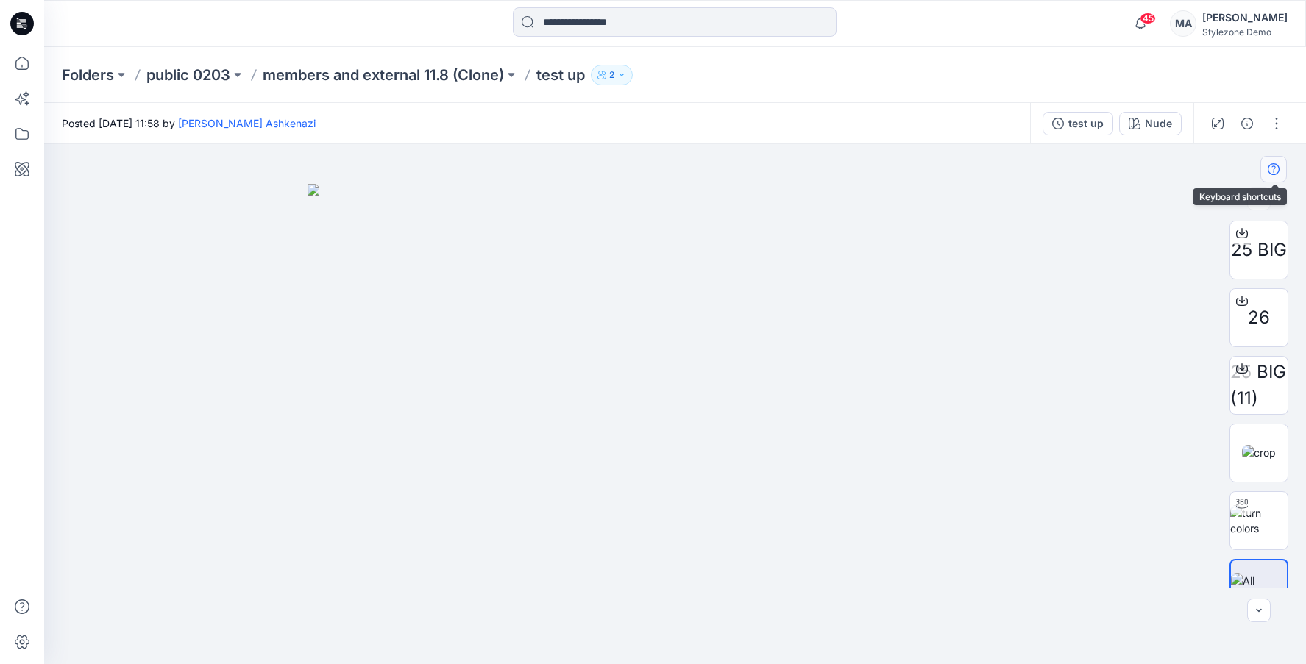
click at [1276, 165] on icon "button" at bounding box center [1273, 169] width 12 height 12
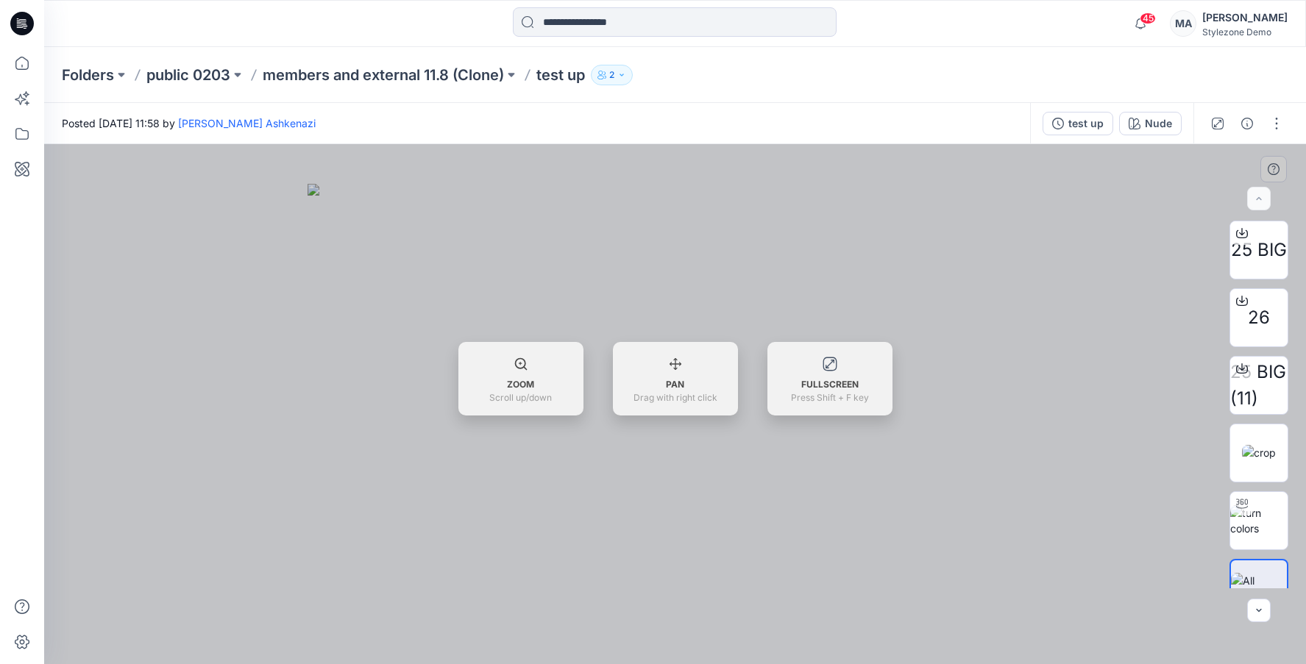
click at [1278, 166] on div at bounding box center [675, 404] width 1262 height 520
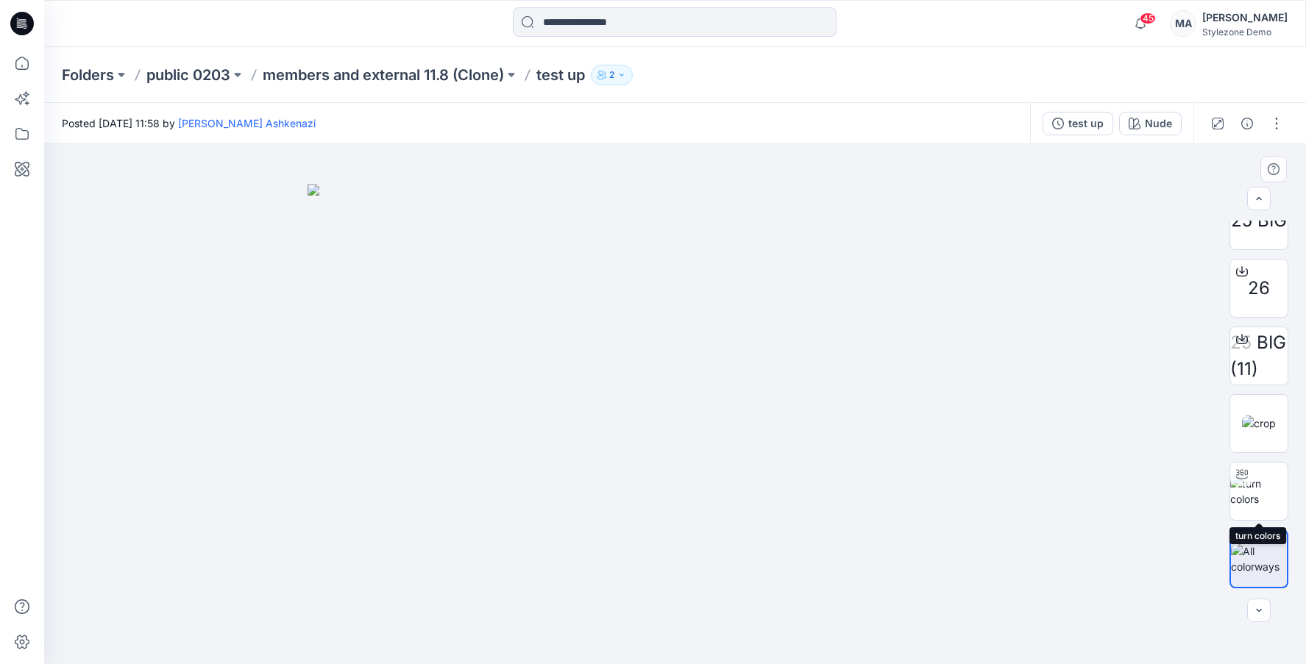
scroll to position [28, 0]
click at [1270, 193] on div "25 BIG 26 25 BIG (11) Nude Loading... Material Properties Loading..." at bounding box center [675, 404] width 1262 height 520
click at [1259, 199] on icon "button" at bounding box center [1259, 199] width 12 height 12
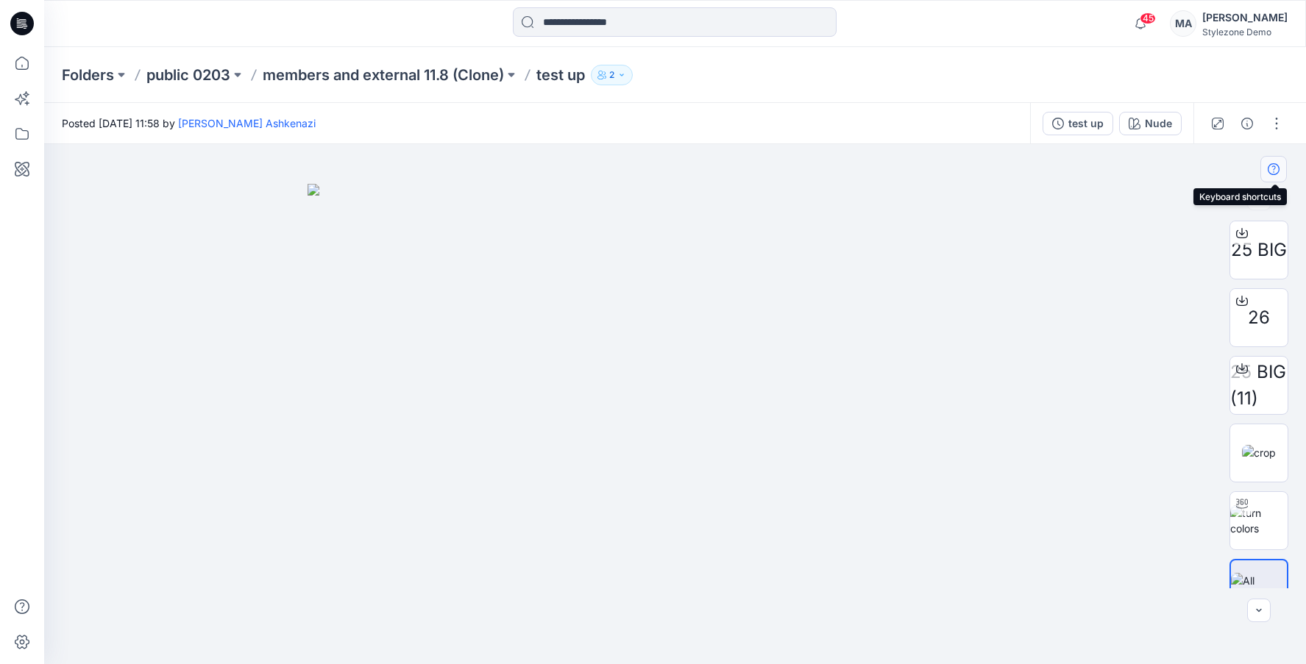
click at [1275, 173] on icon "button" at bounding box center [1273, 169] width 12 height 12
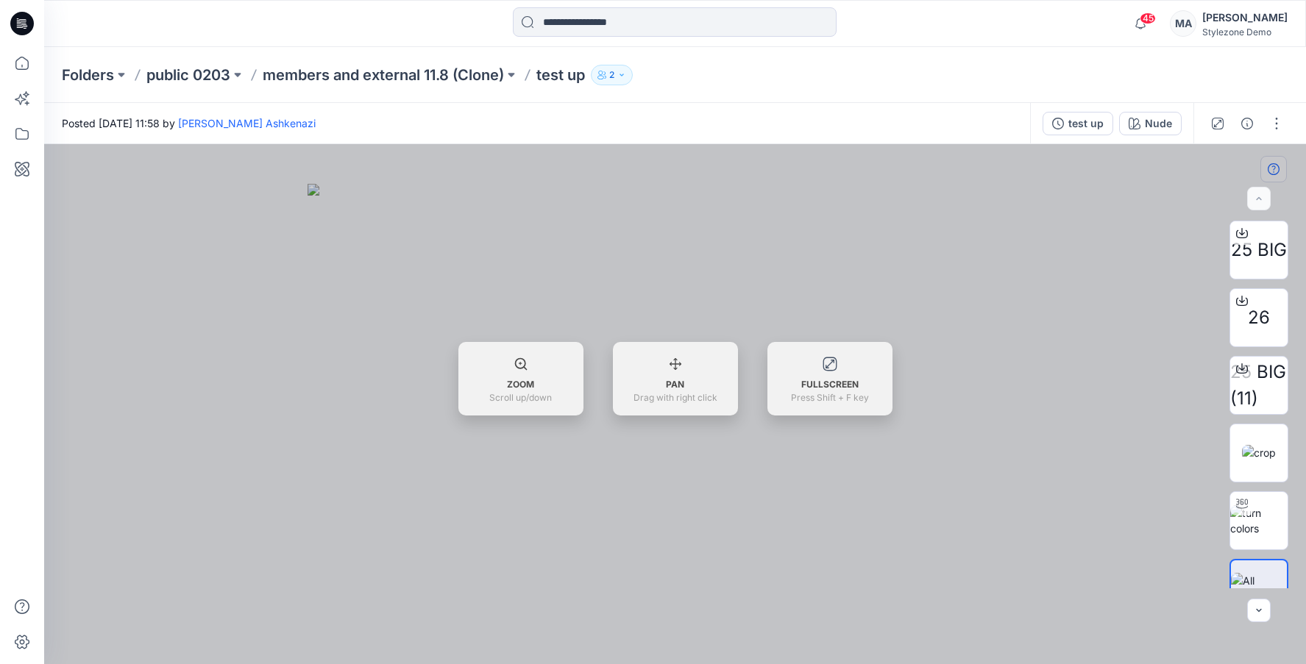
click at [1275, 173] on div at bounding box center [675, 404] width 1262 height 520
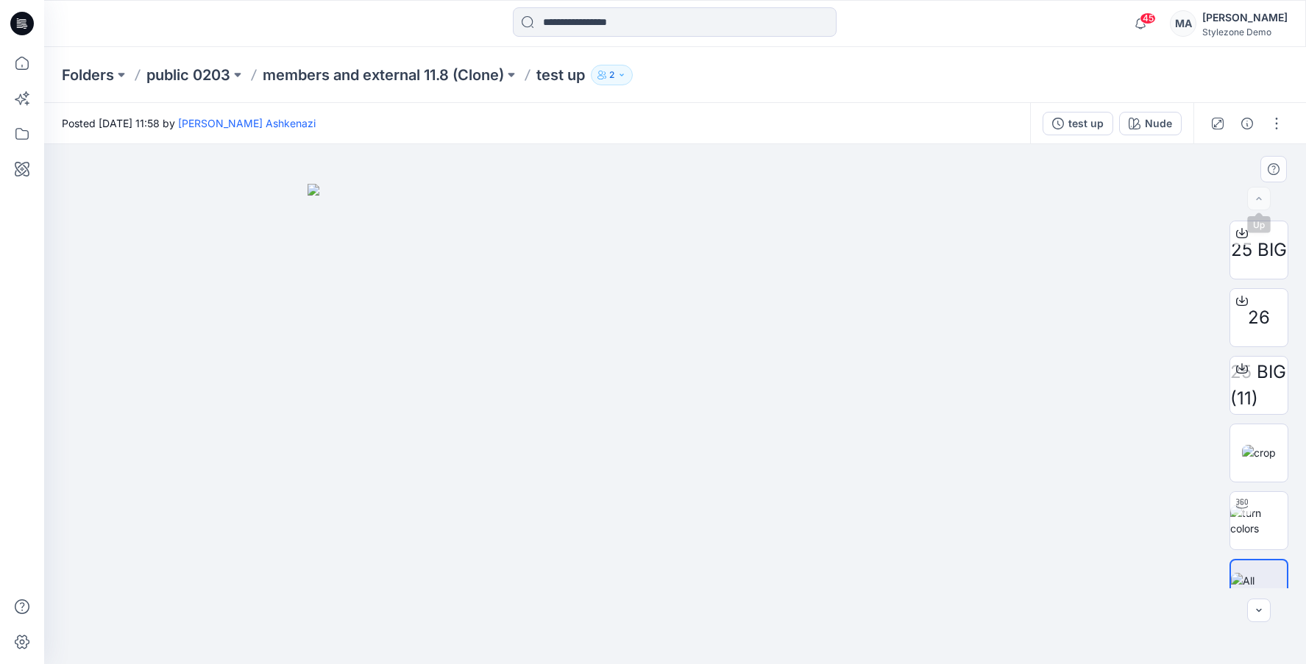
click at [1261, 196] on div at bounding box center [1259, 199] width 24 height 24
drag, startPoint x: 742, startPoint y: 360, endPoint x: 650, endPoint y: 379, distance: 93.9
click at [598, 367] on img at bounding box center [675, 424] width 736 height 481
drag, startPoint x: 663, startPoint y: 380, endPoint x: 1053, endPoint y: 307, distance: 397.4
click at [784, 357] on img at bounding box center [675, 424] width 736 height 481
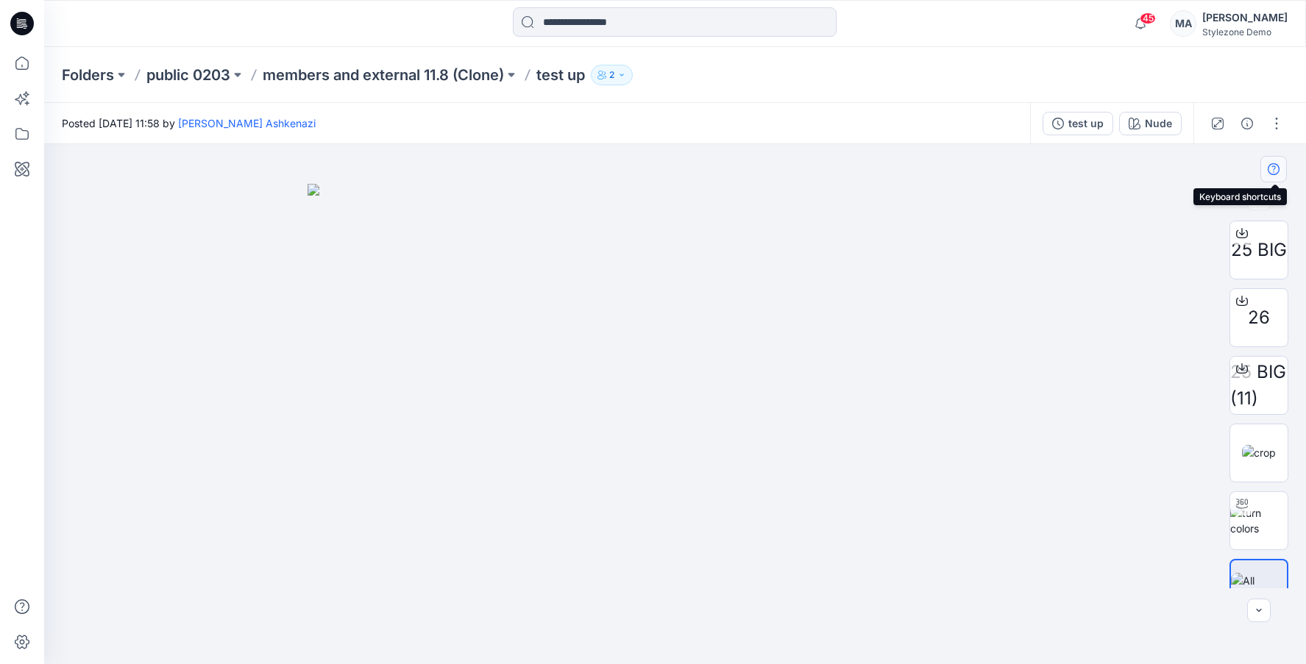
click at [1276, 163] on icon "button" at bounding box center [1273, 169] width 12 height 12
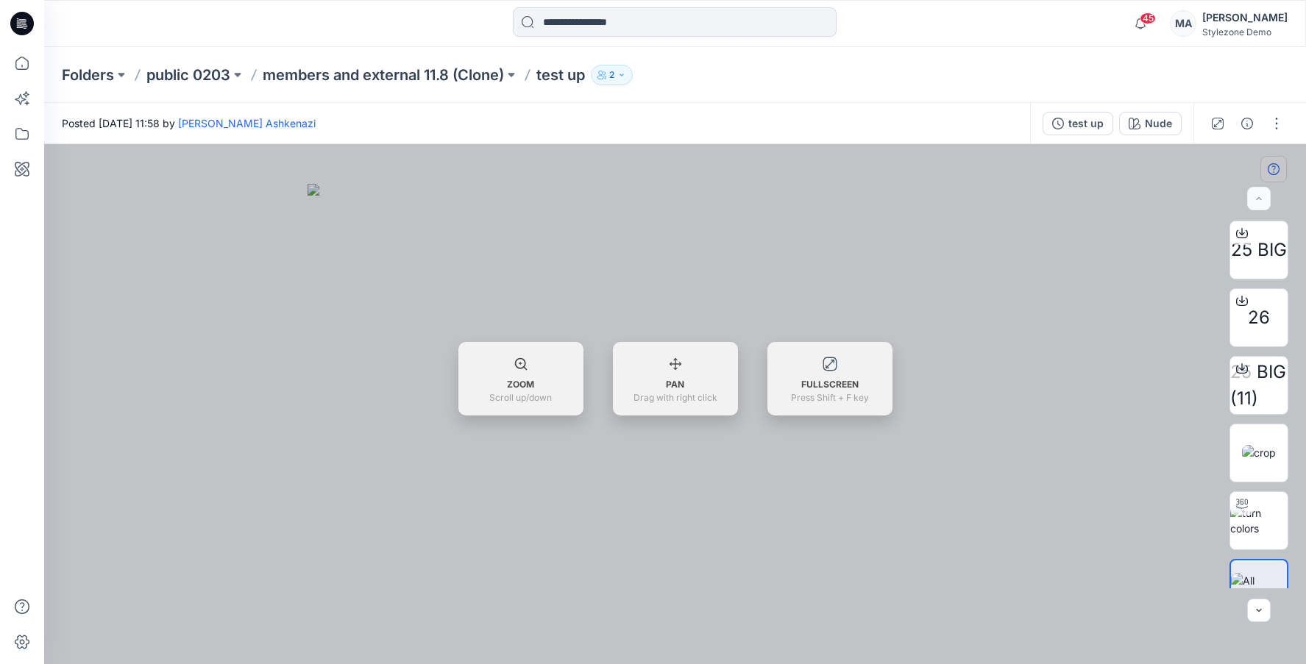
click at [1276, 163] on div at bounding box center [675, 404] width 1262 height 520
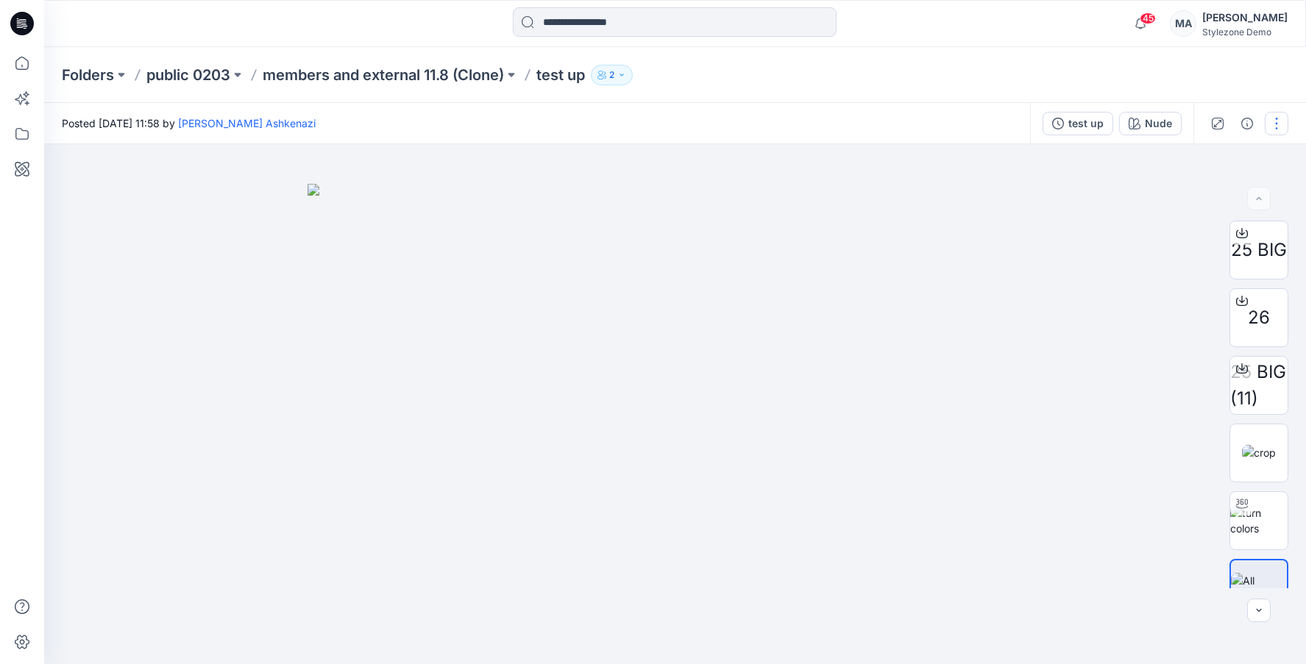
click at [1285, 117] on button "button" at bounding box center [1277, 124] width 24 height 24
click at [18, 52] on icon at bounding box center [22, 63] width 32 height 32
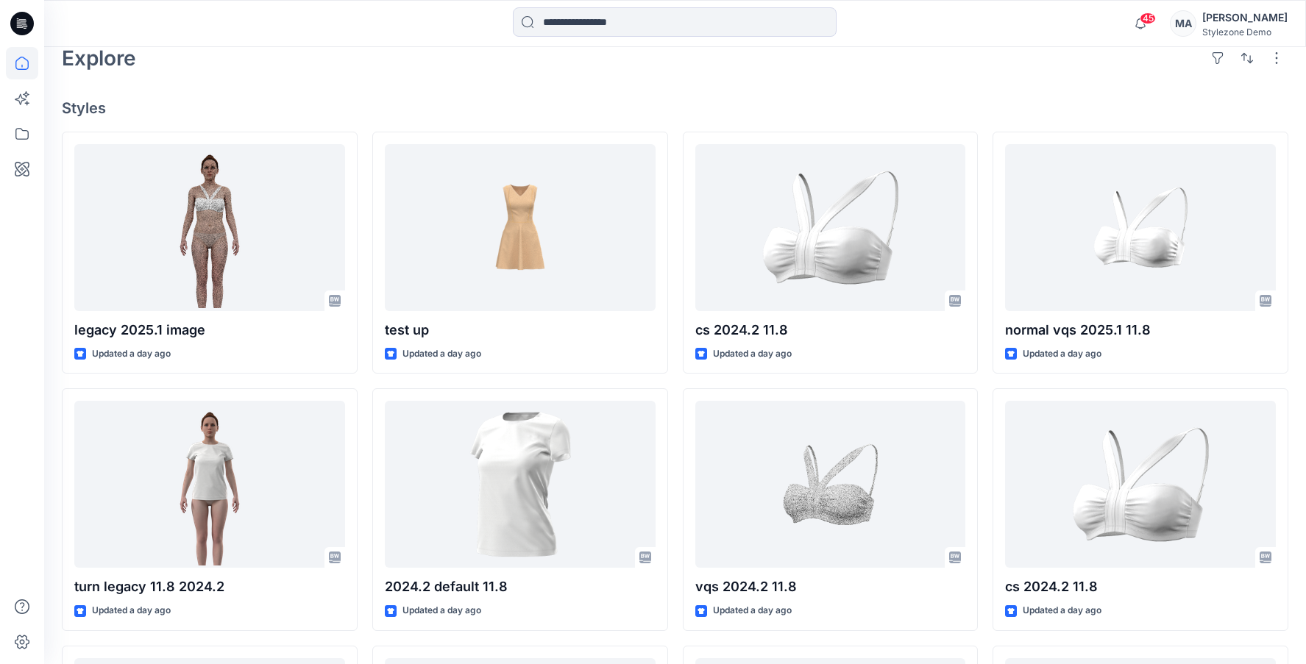
scroll to position [394, 0]
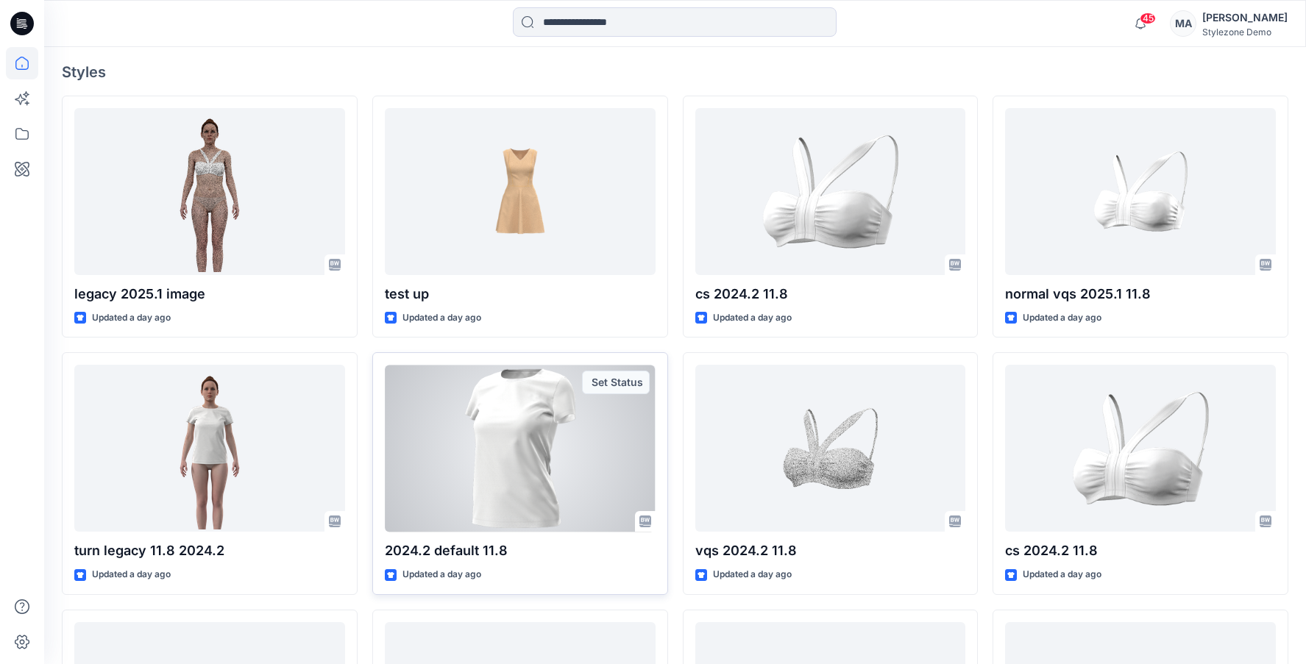
click at [513, 463] on div at bounding box center [520, 448] width 271 height 167
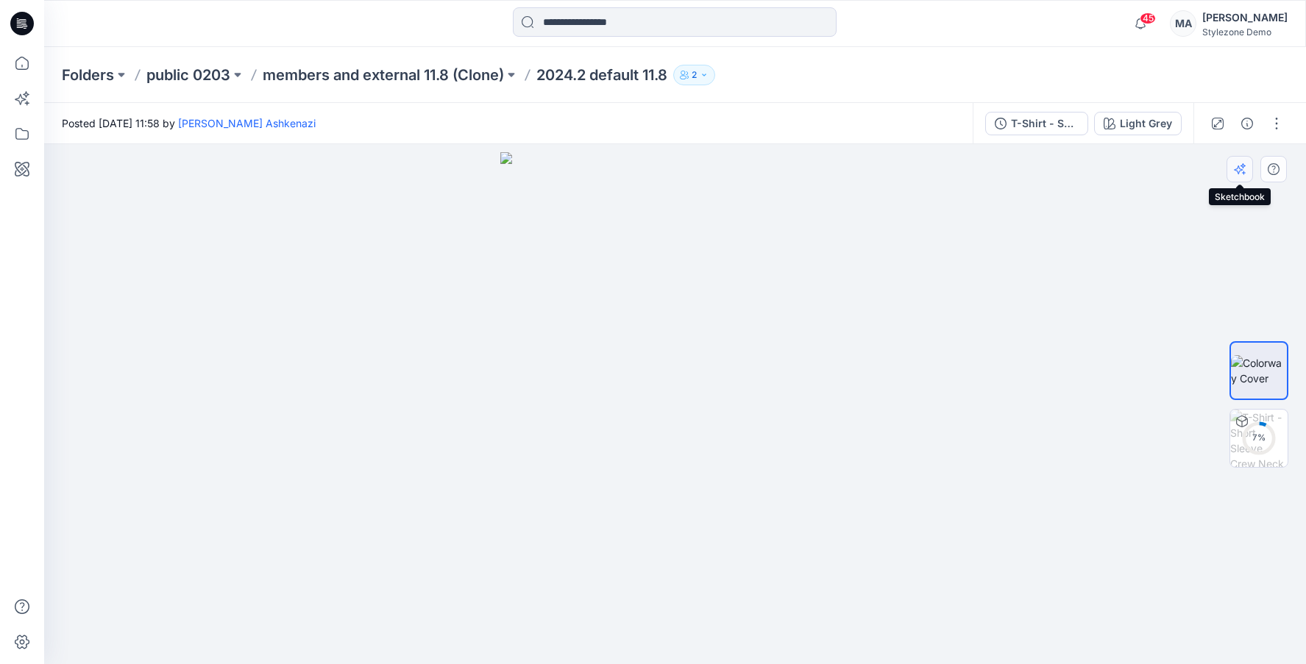
click at [1241, 168] on icon "button" at bounding box center [1240, 169] width 12 height 12
click at [1248, 166] on button "button" at bounding box center [1239, 169] width 26 height 26
click at [26, 636] on icon at bounding box center [22, 643] width 15 height 14
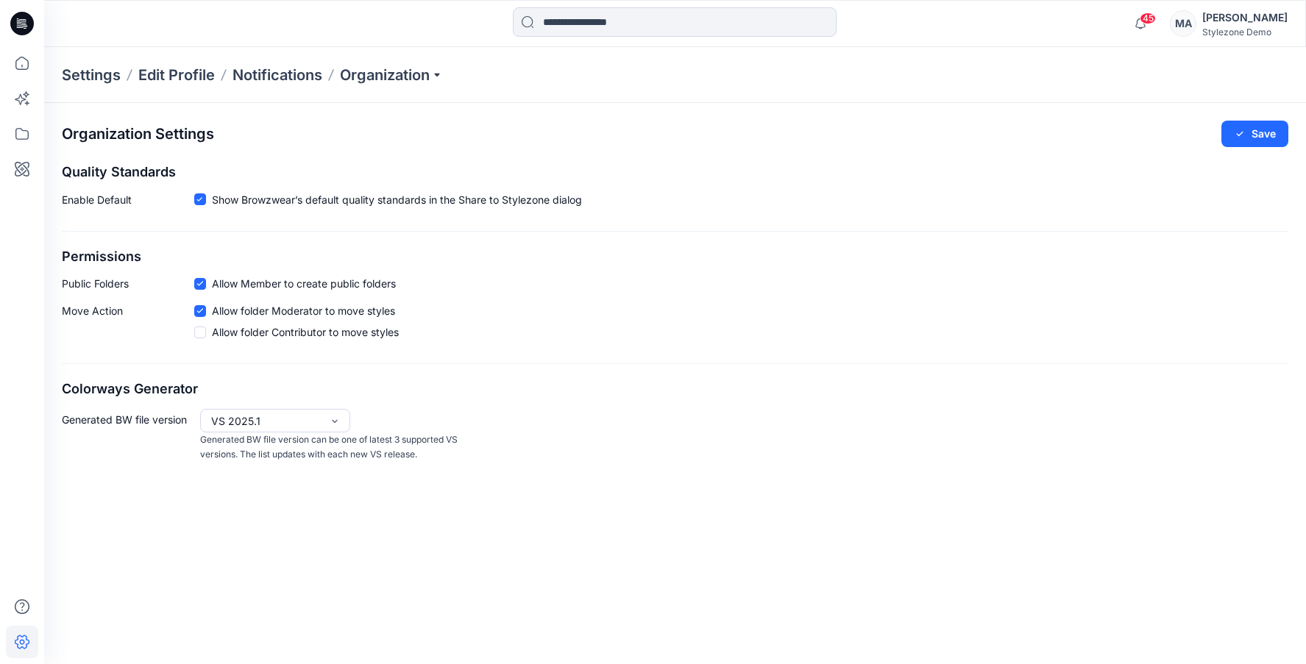
click at [26, 636] on icon at bounding box center [22, 643] width 15 height 14
click at [25, 60] on icon at bounding box center [22, 63] width 32 height 32
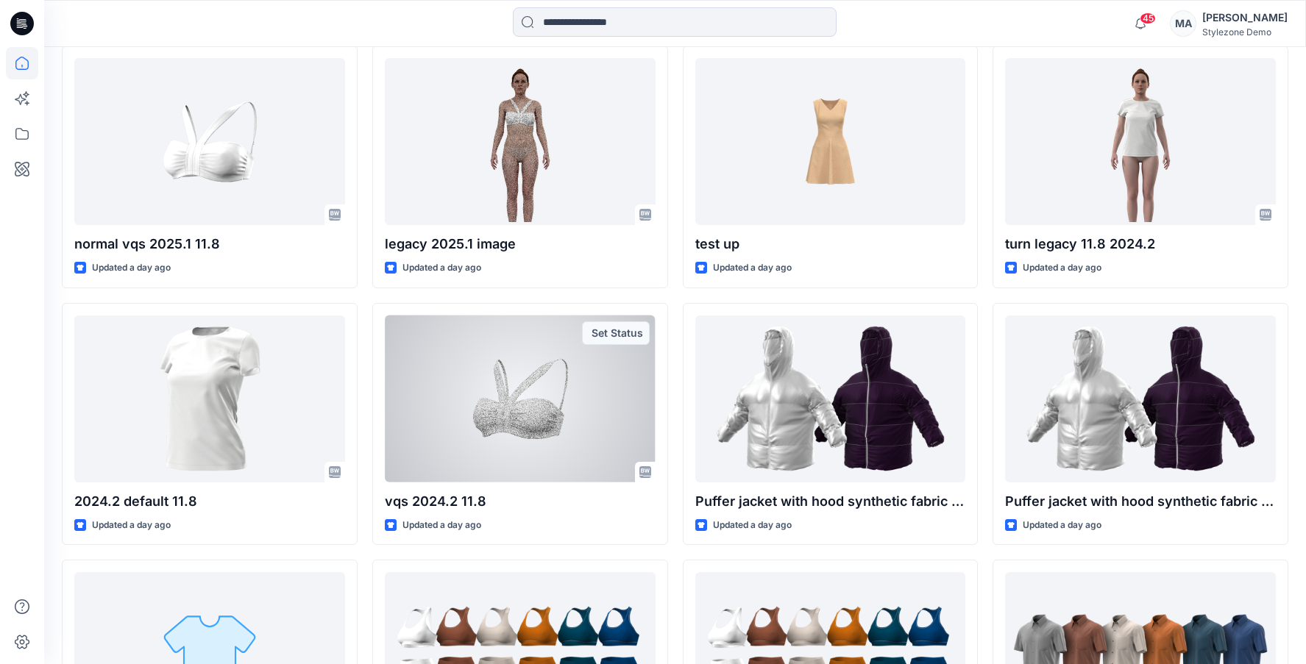
scroll to position [967, 0]
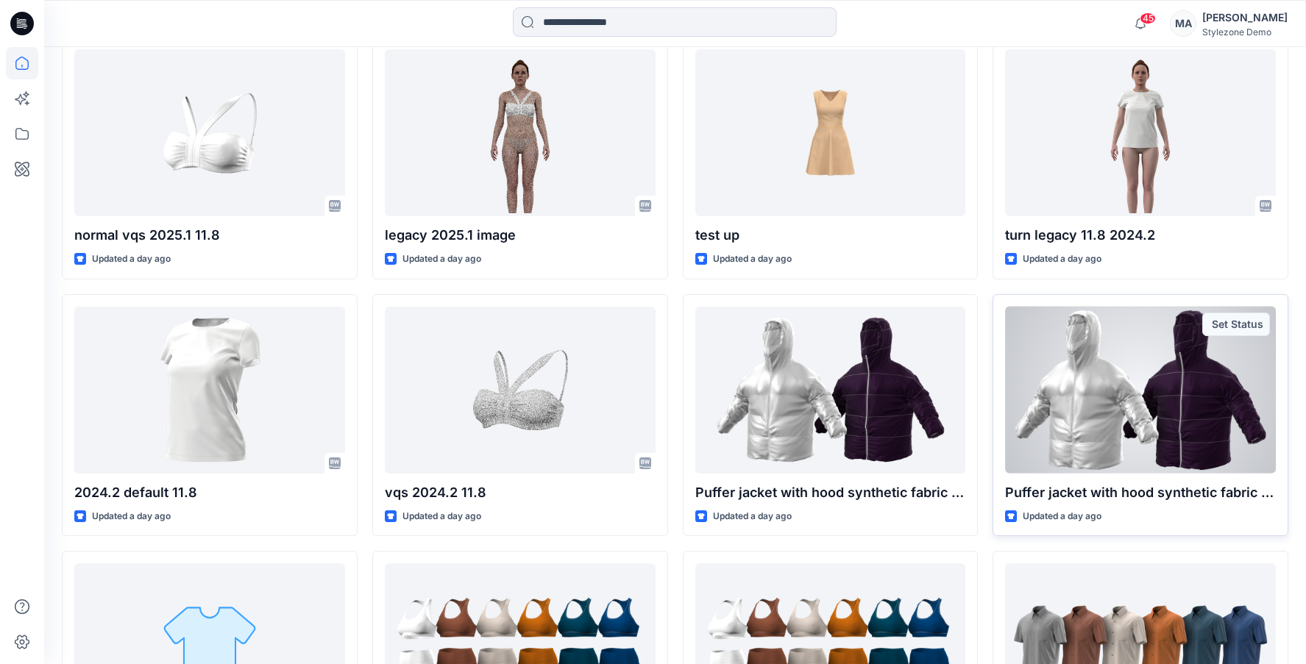
click at [1125, 441] on div at bounding box center [1140, 390] width 271 height 167
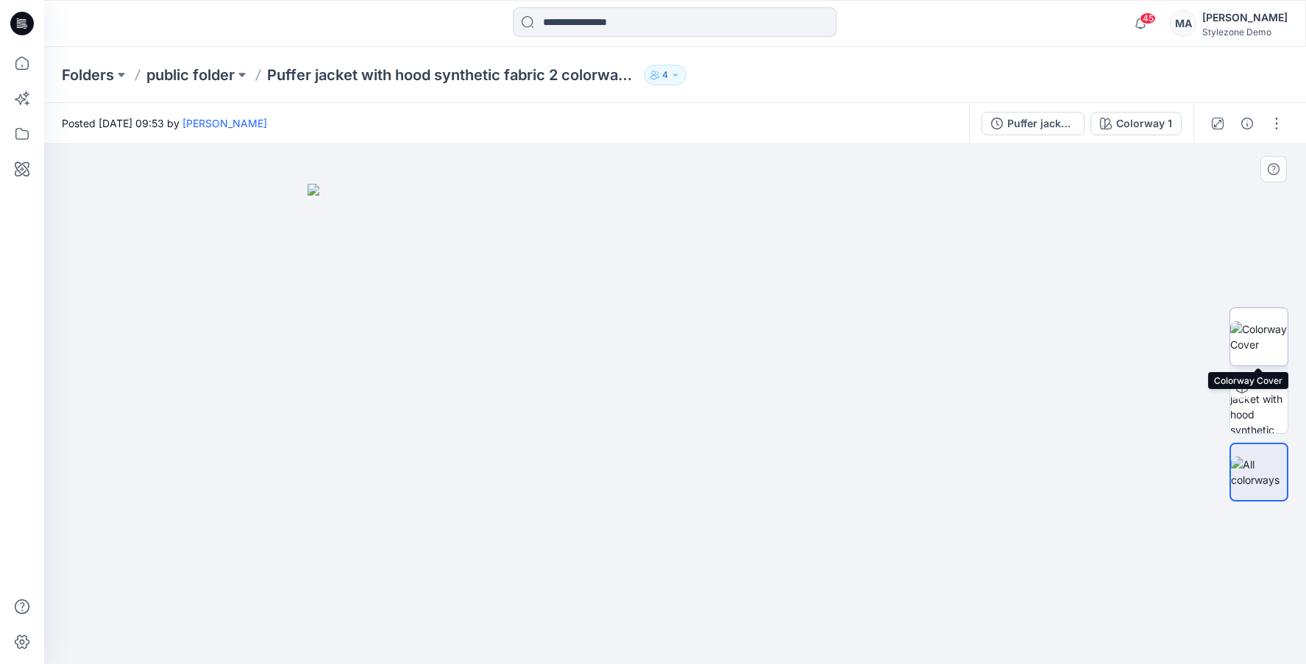
click at [1273, 333] on img at bounding box center [1258, 336] width 57 height 31
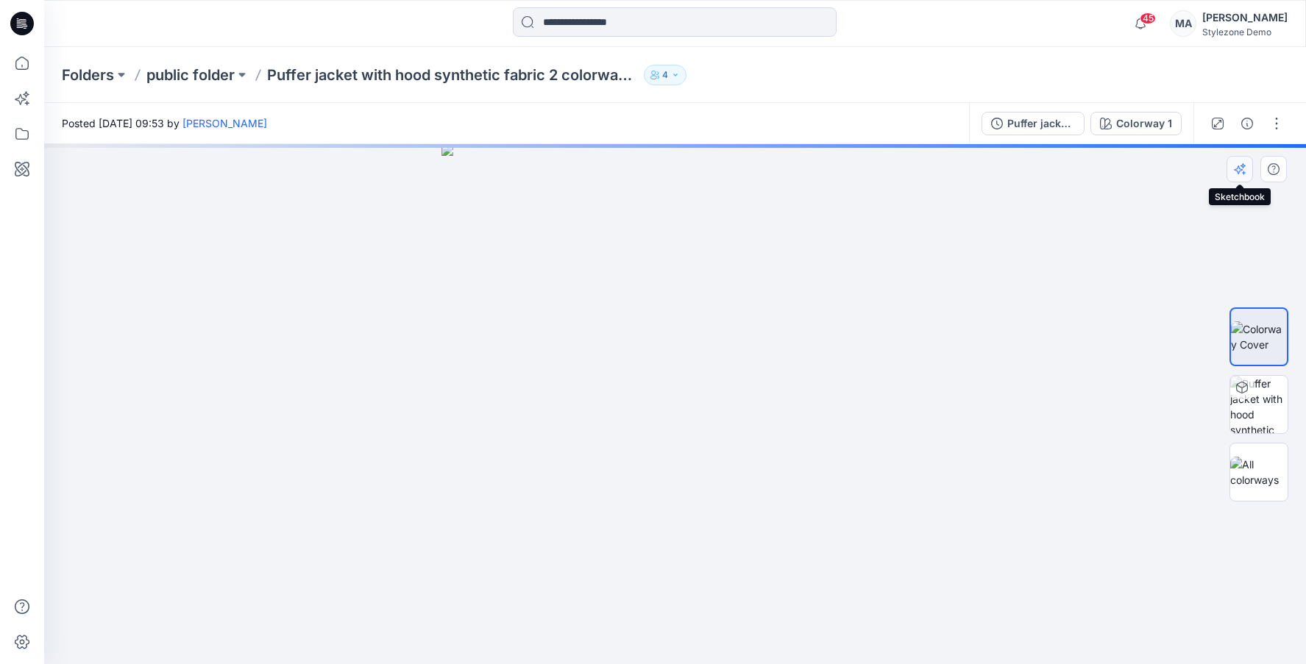
click at [1245, 170] on button "button" at bounding box center [1239, 169] width 26 height 26
